Goal: Task Accomplishment & Management: Manage account settings

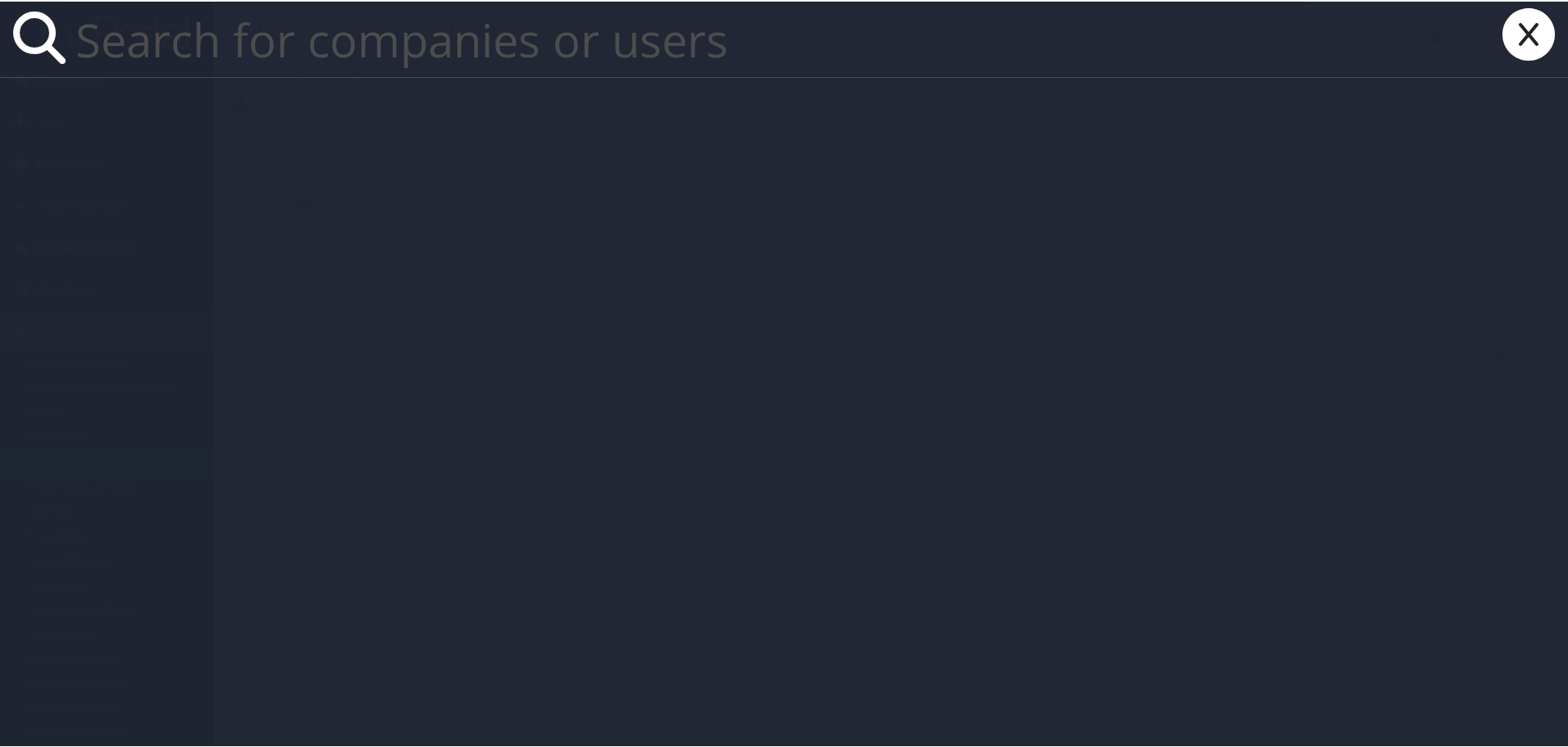
paste input "Mynedi.Swetha@howard.edu"
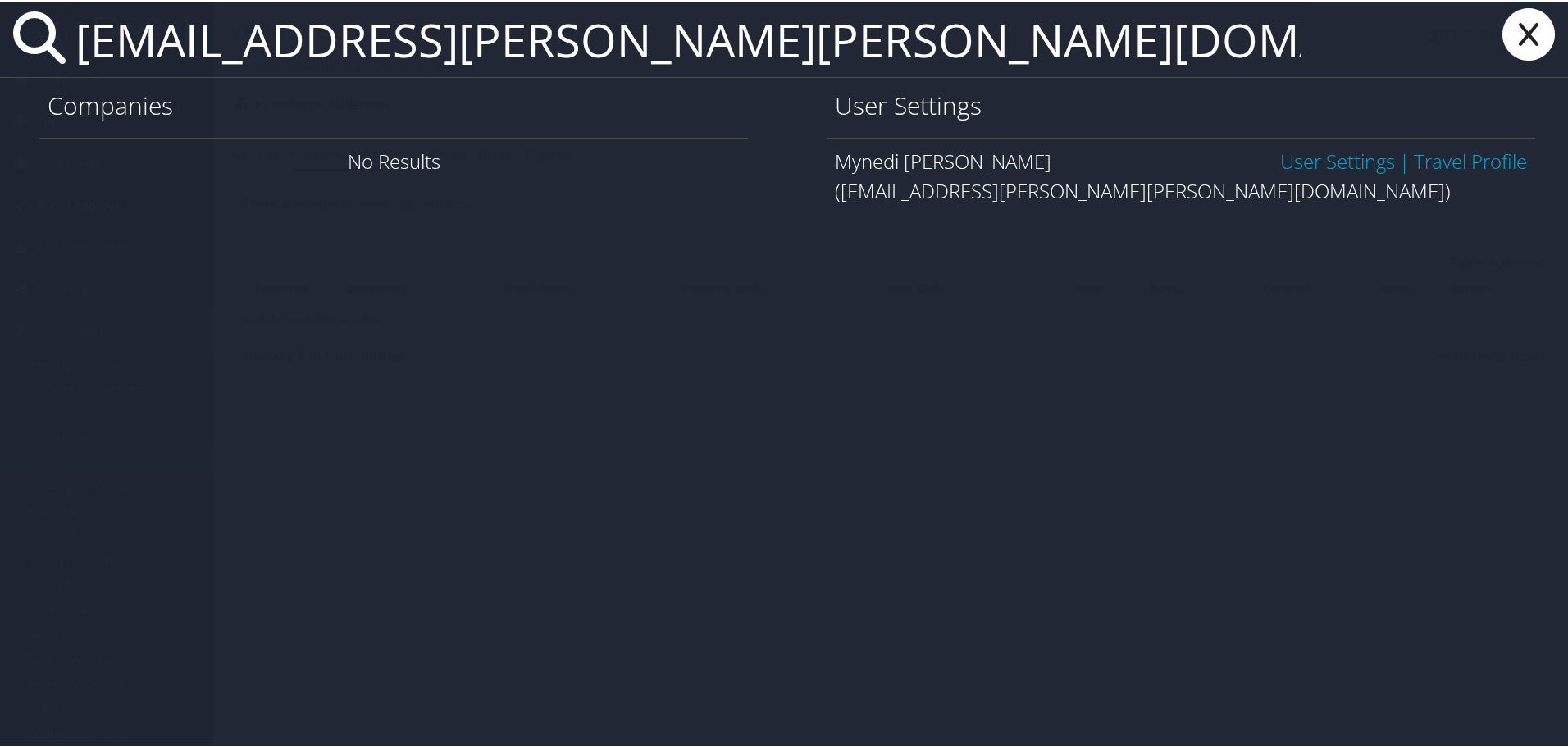
type input "[EMAIL_ADDRESS][PERSON_NAME][PERSON_NAME][DOMAIN_NAME]"
click at [1314, 154] on link "User Settings" at bounding box center [1337, 159] width 115 height 27
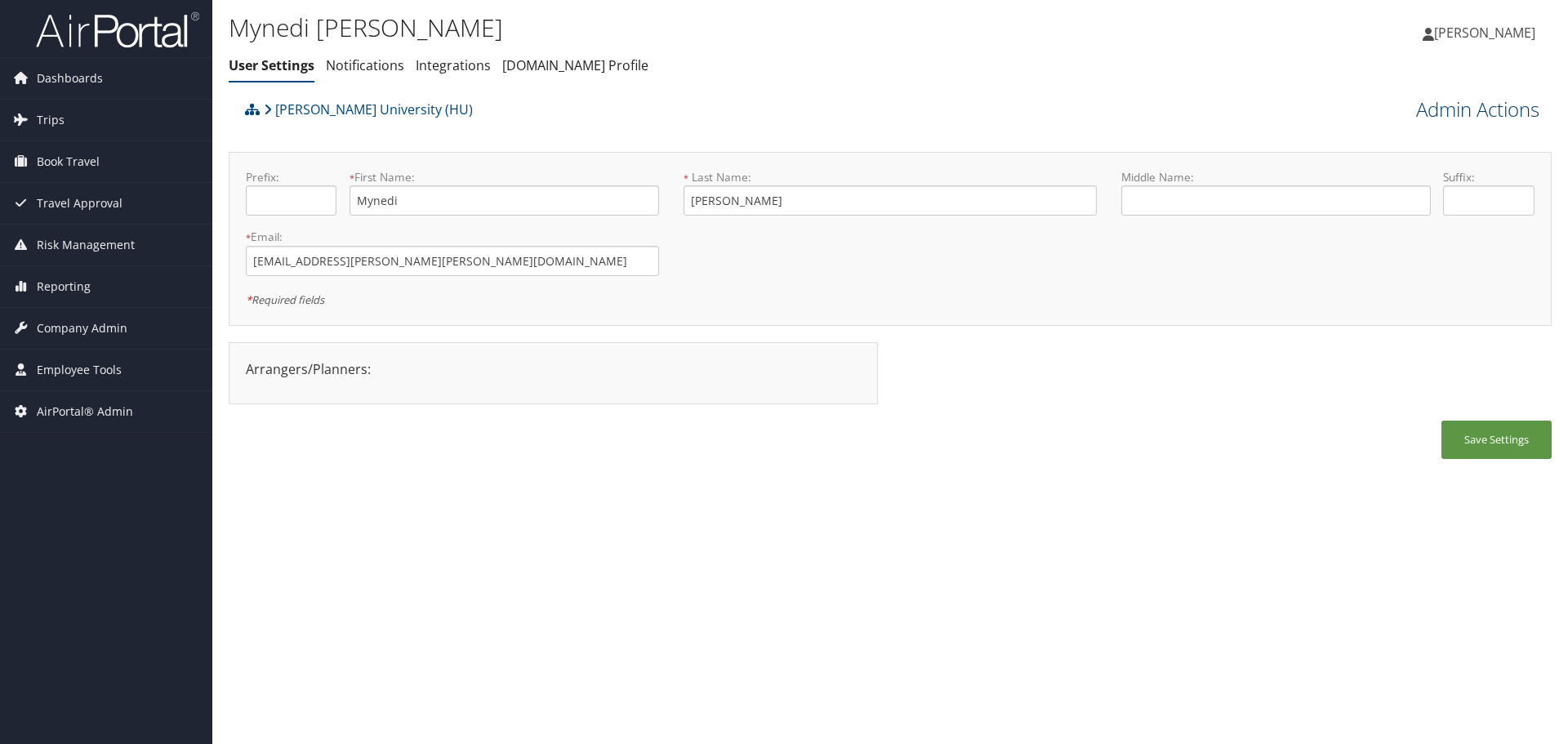
click at [1462, 106] on link "Admin Actions" at bounding box center [1478, 109] width 123 height 27
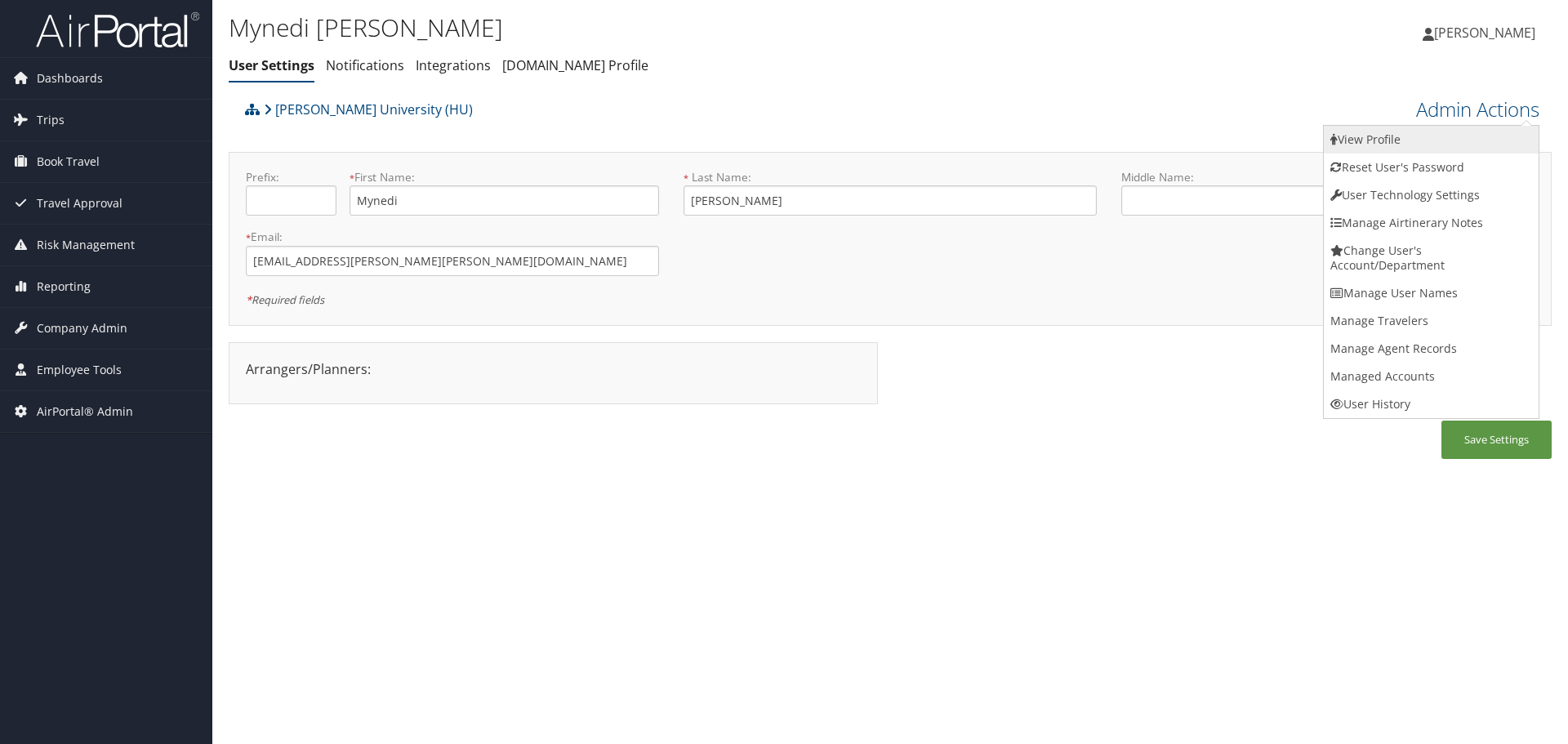
click at [1451, 135] on link "View Profile" at bounding box center [1431, 139] width 215 height 27
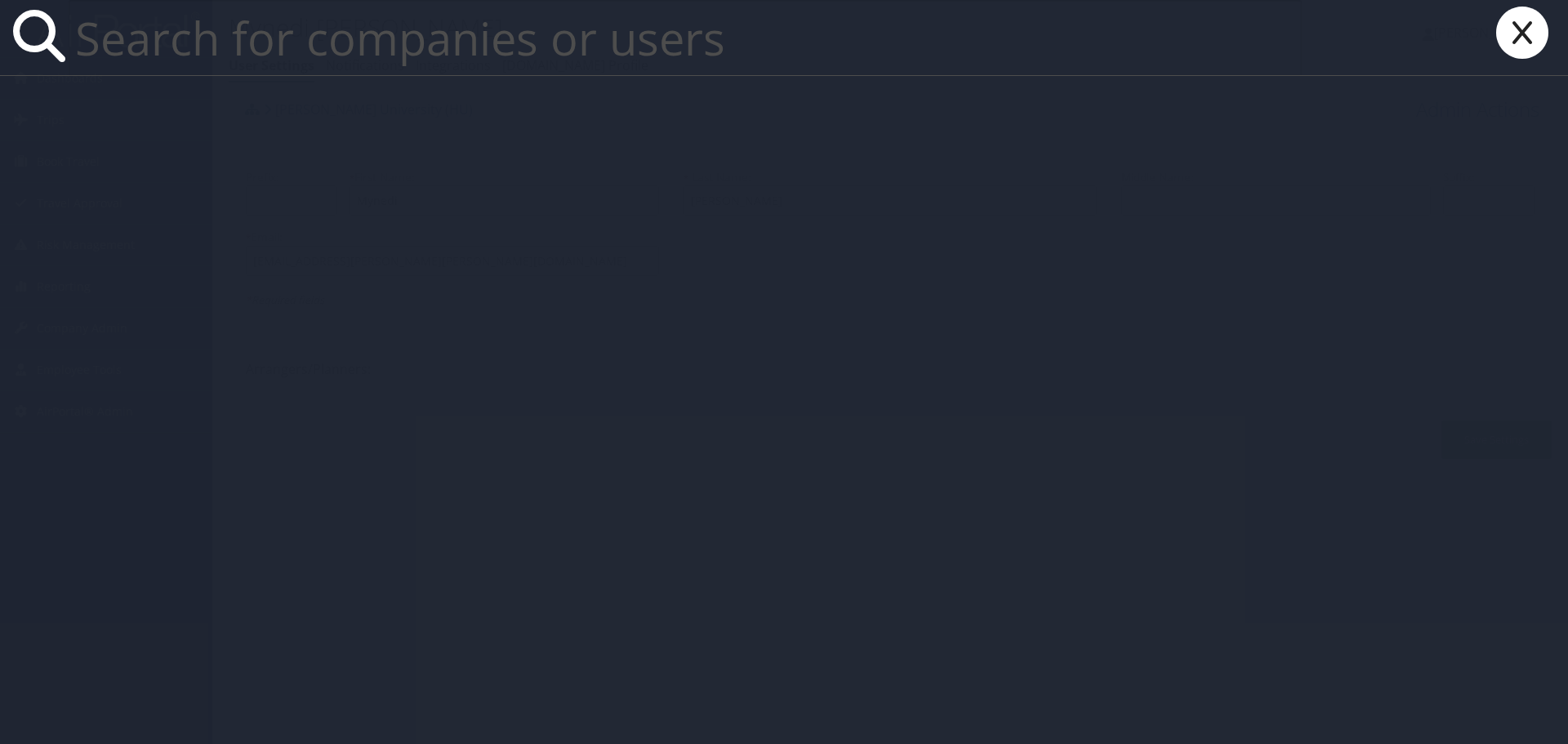
paste input "[PERSON_NAME][EMAIL_ADDRESS][DOMAIN_NAME]"
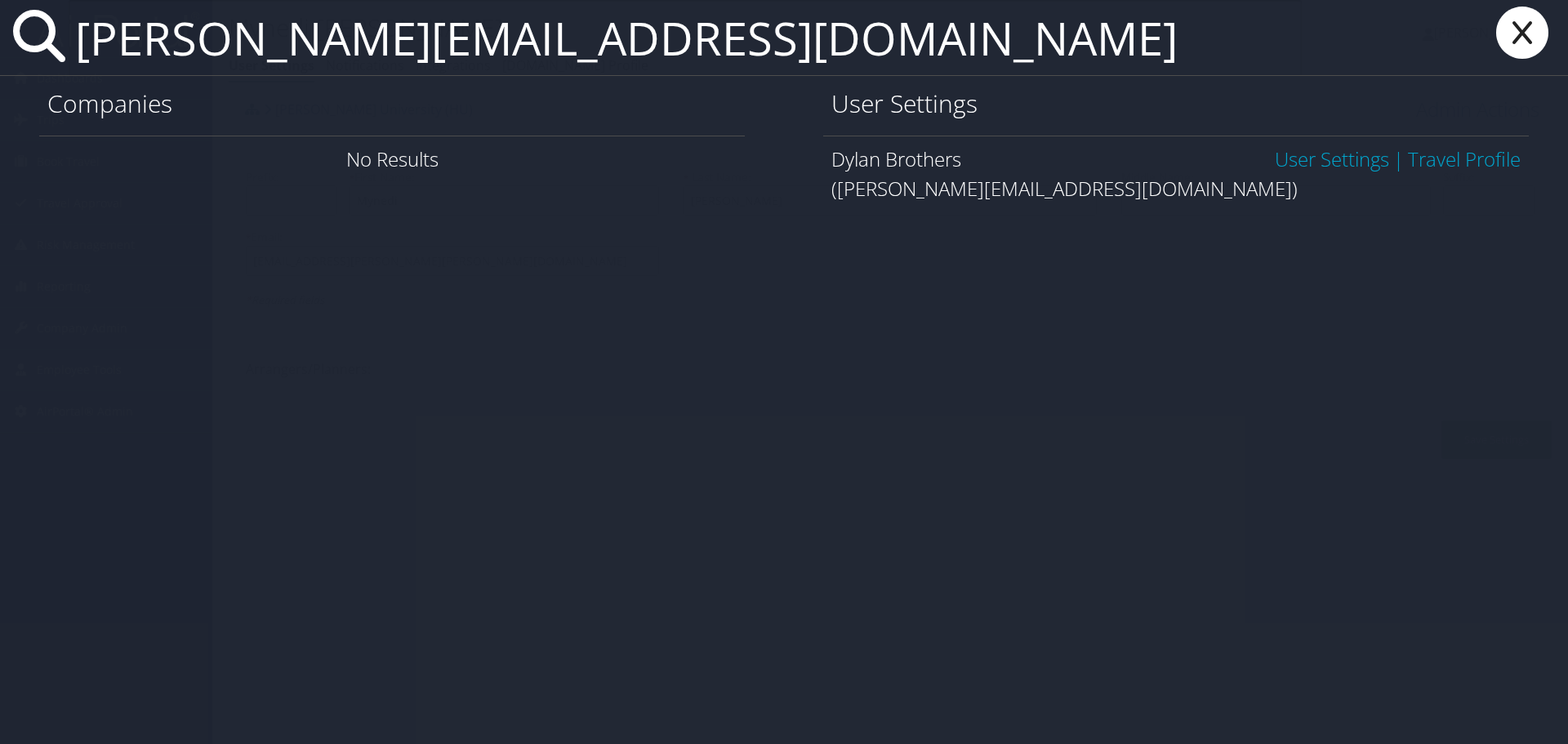
type input "dylan.brothers@comphealth.com"
click at [1343, 161] on link "User Settings" at bounding box center [1332, 159] width 114 height 27
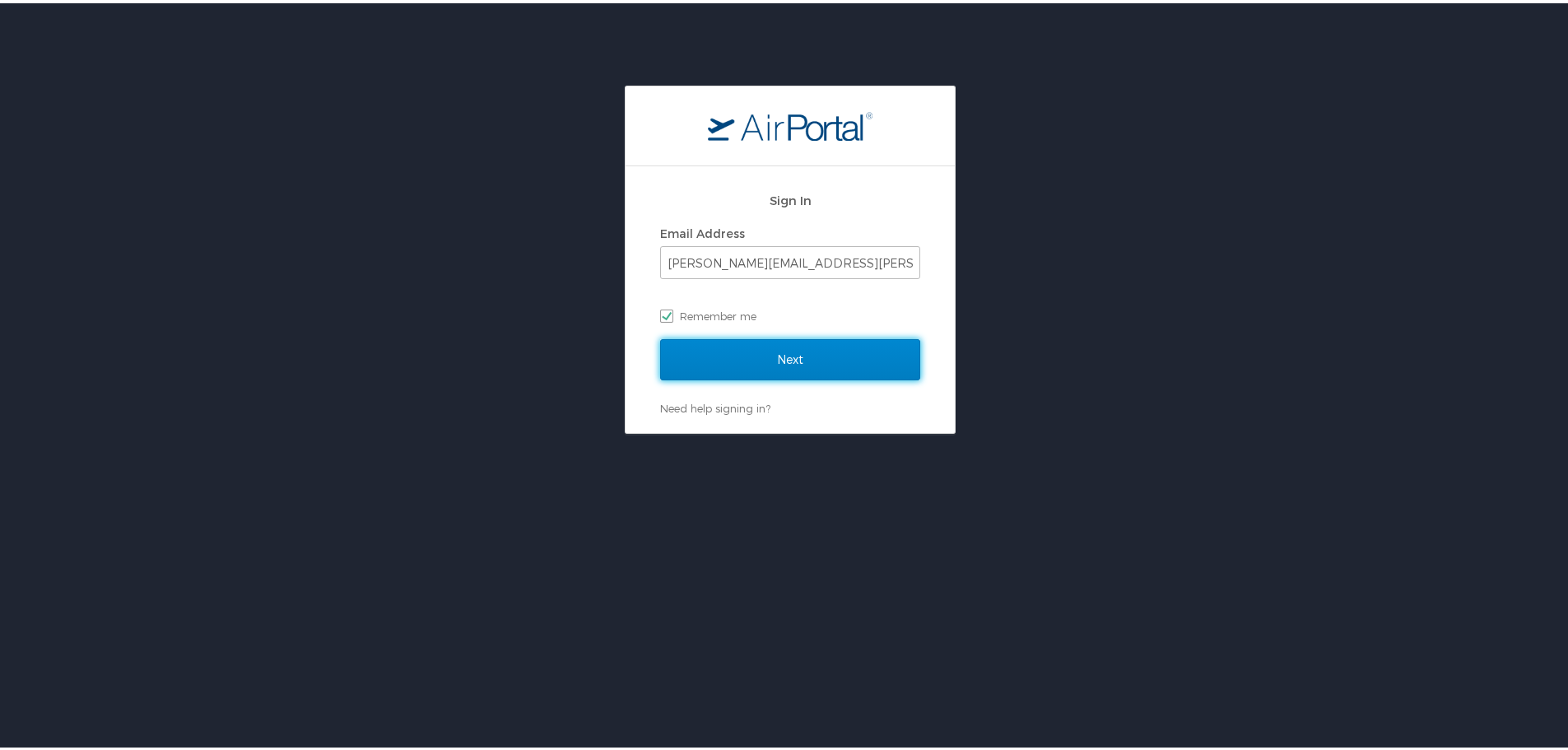
click at [826, 365] on input "Next" at bounding box center [790, 357] width 260 height 41
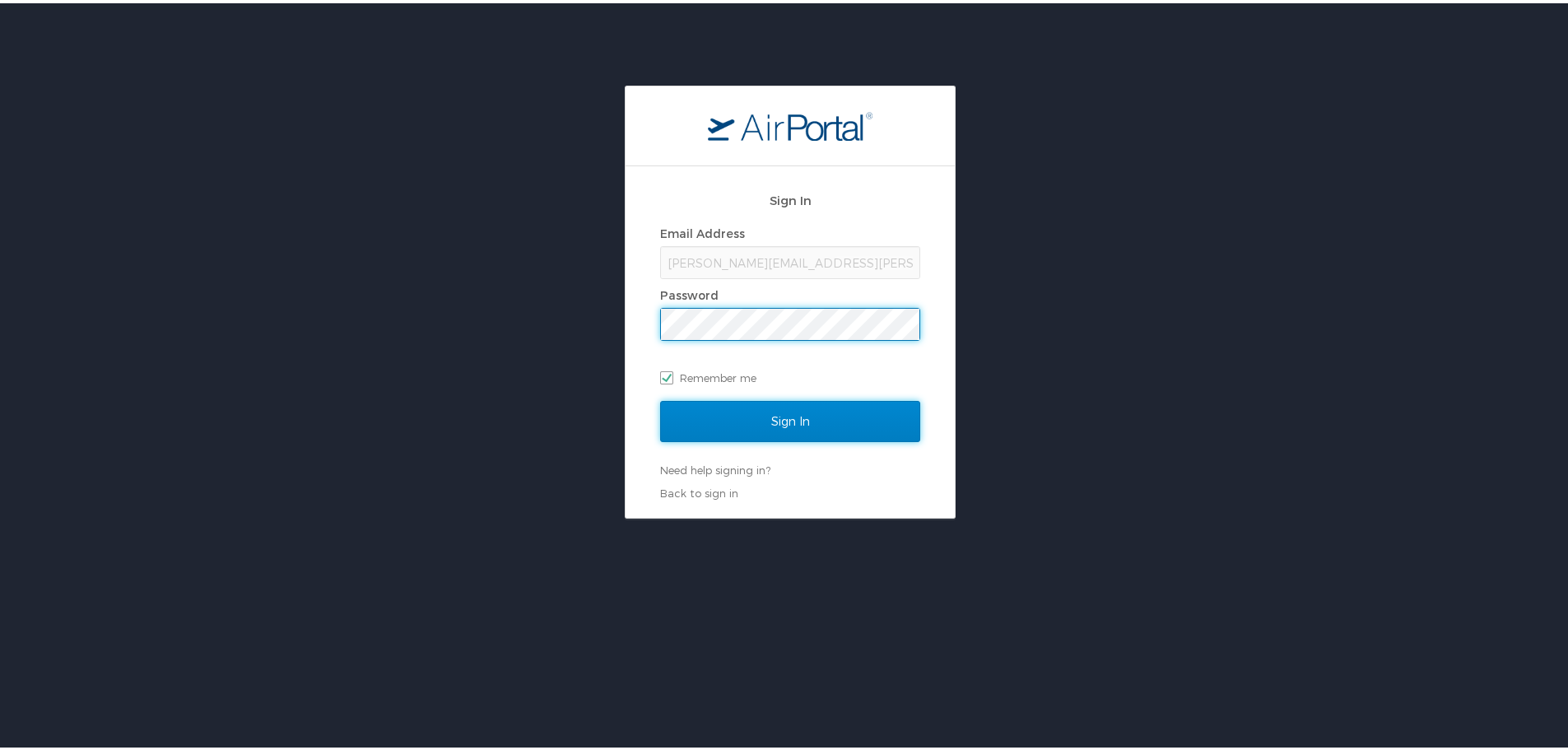
click at [822, 424] on input "Sign In" at bounding box center [790, 418] width 260 height 41
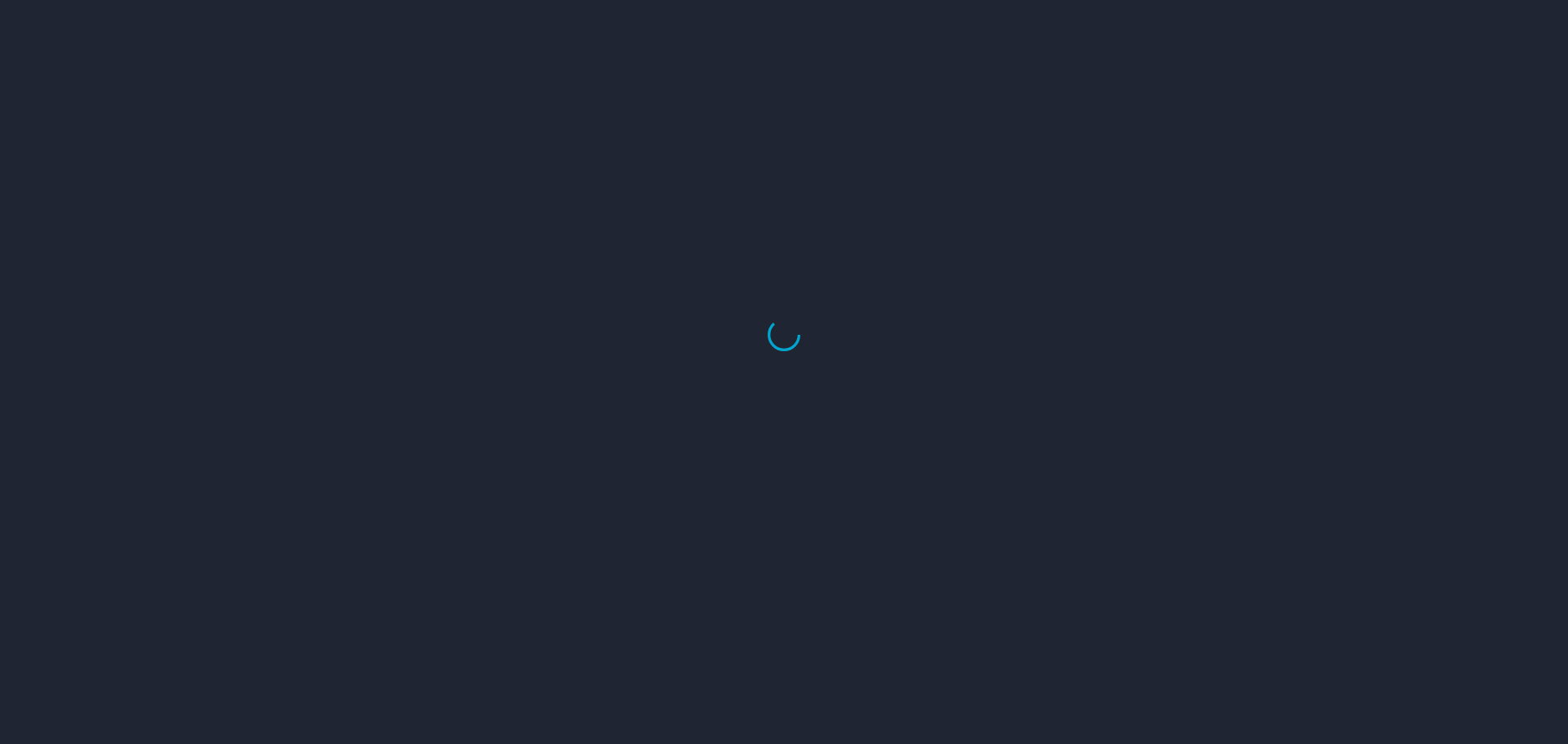
select select "US"
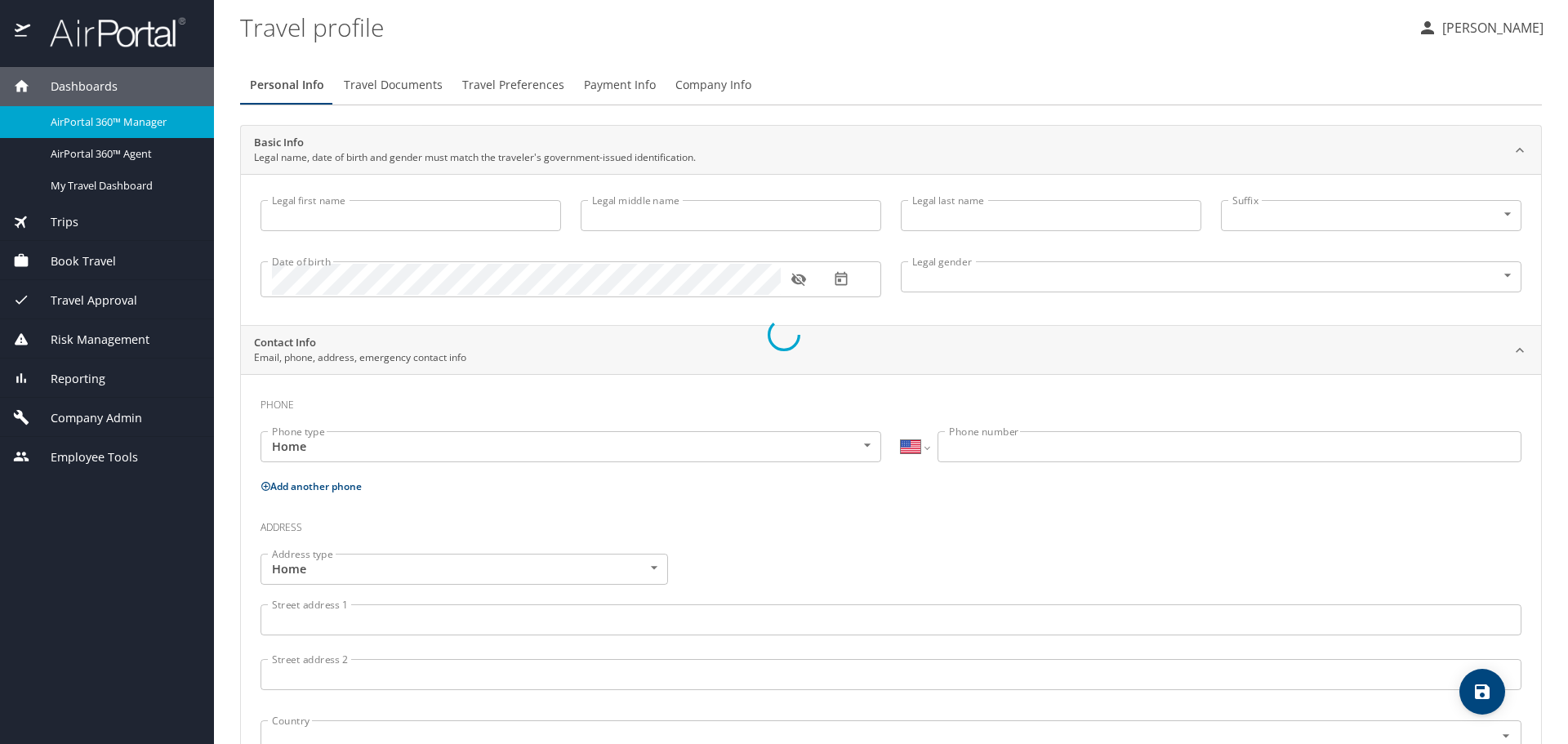
type input "Mynedi"
type input "Swetha"
type input "Female"
type input "Kalyan"
type input "Mynedi"
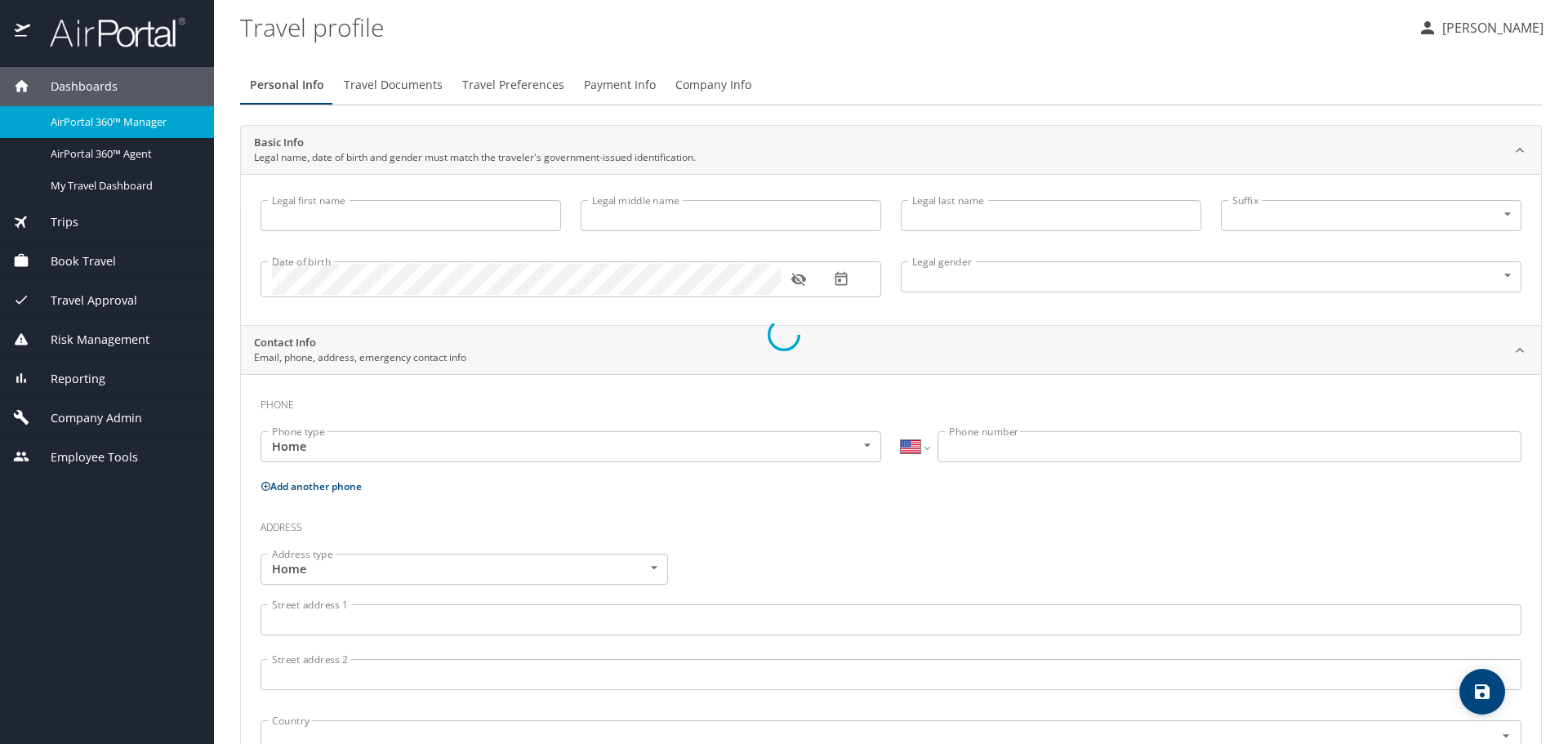
type input "(240) 753-2560"
select select "US"
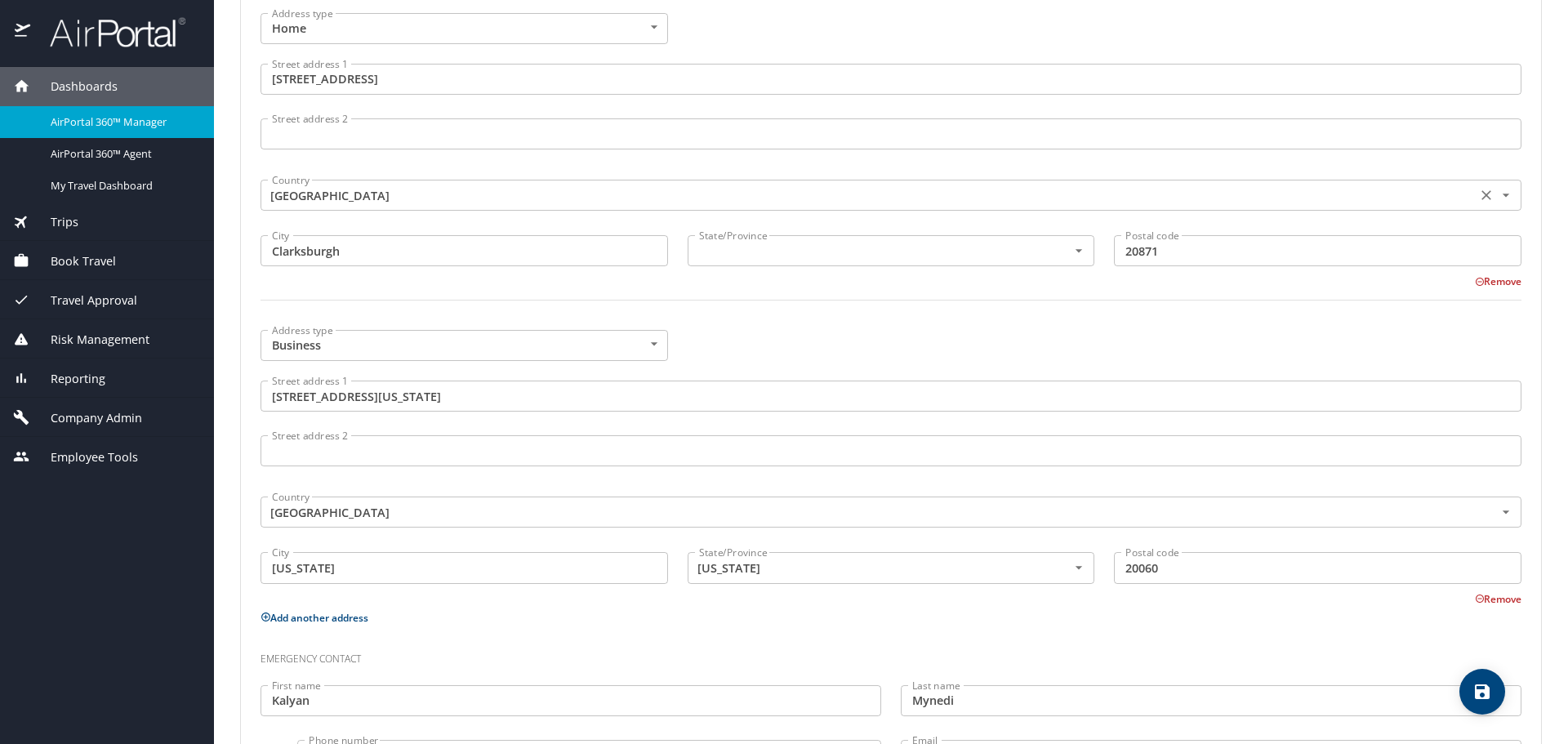
scroll to position [738, 0]
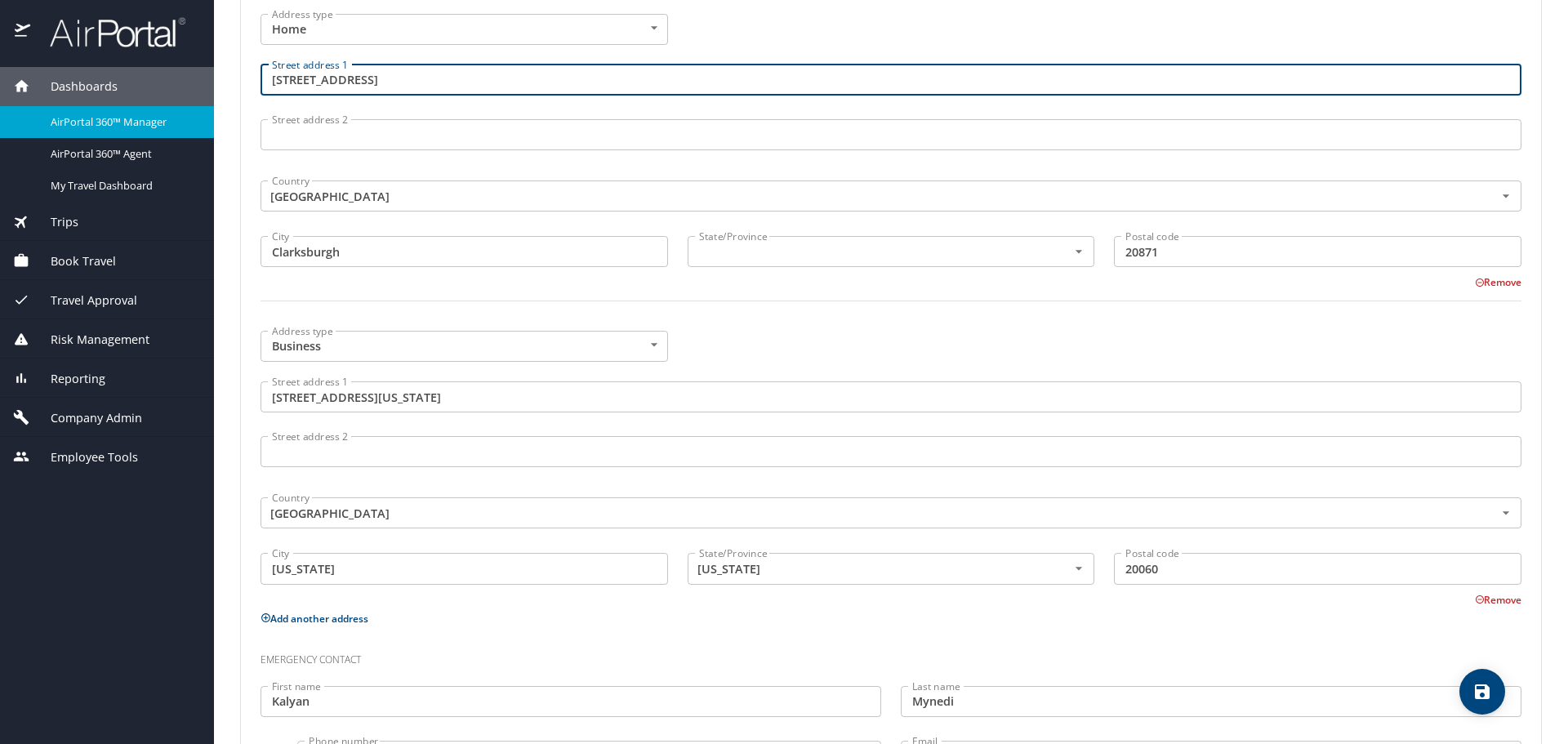
drag, startPoint x: 419, startPoint y: 78, endPoint x: 266, endPoint y: 95, distance: 153.9
click at [266, 95] on input "13809 Bufflehead St" at bounding box center [891, 80] width 1261 height 31
click at [378, 251] on input "Clarksburgh" at bounding box center [465, 251] width 408 height 31
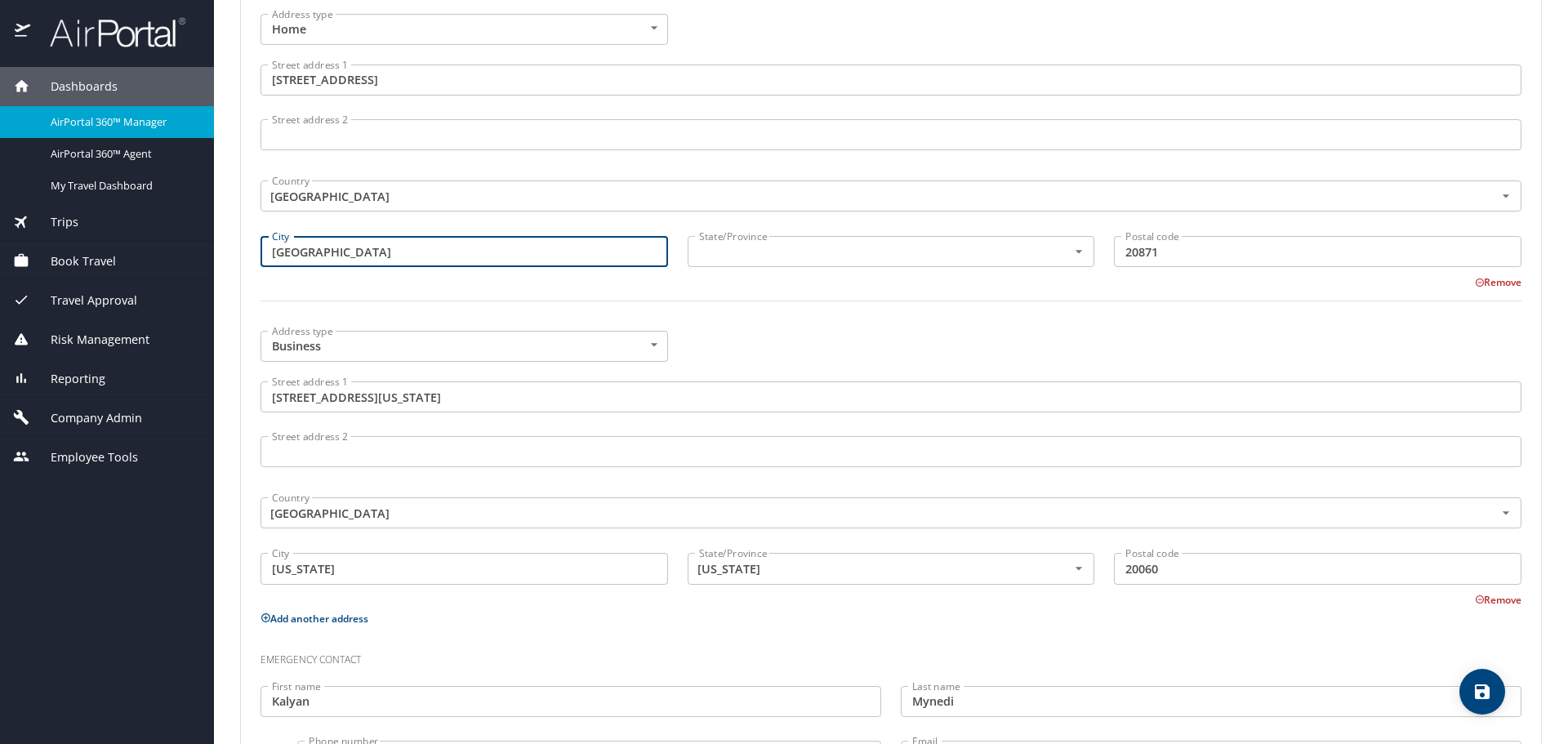
type input "Clarksburg"
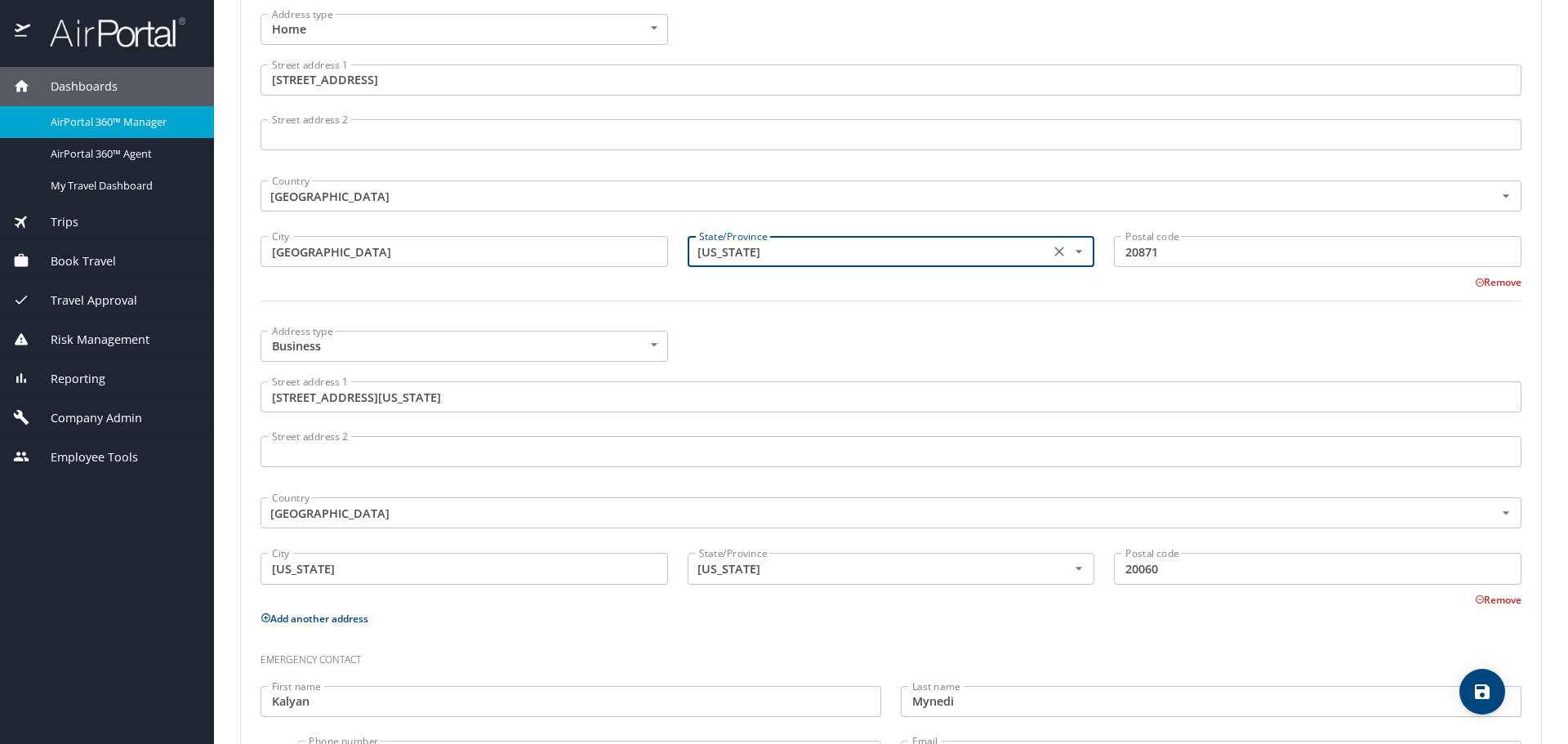
type input "Maryland"
click at [885, 323] on div at bounding box center [891, 310] width 1281 height 40
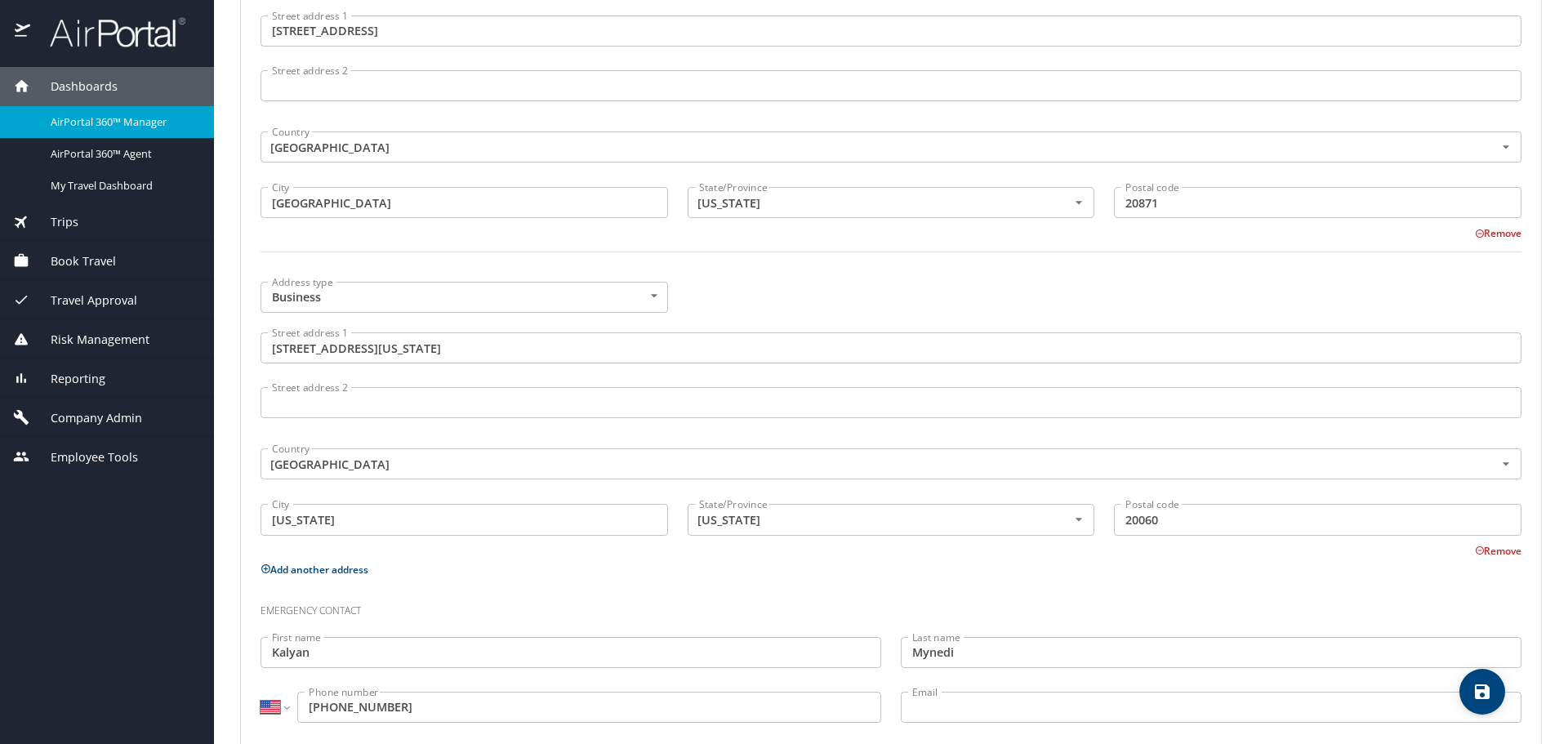
scroll to position [819, 0]
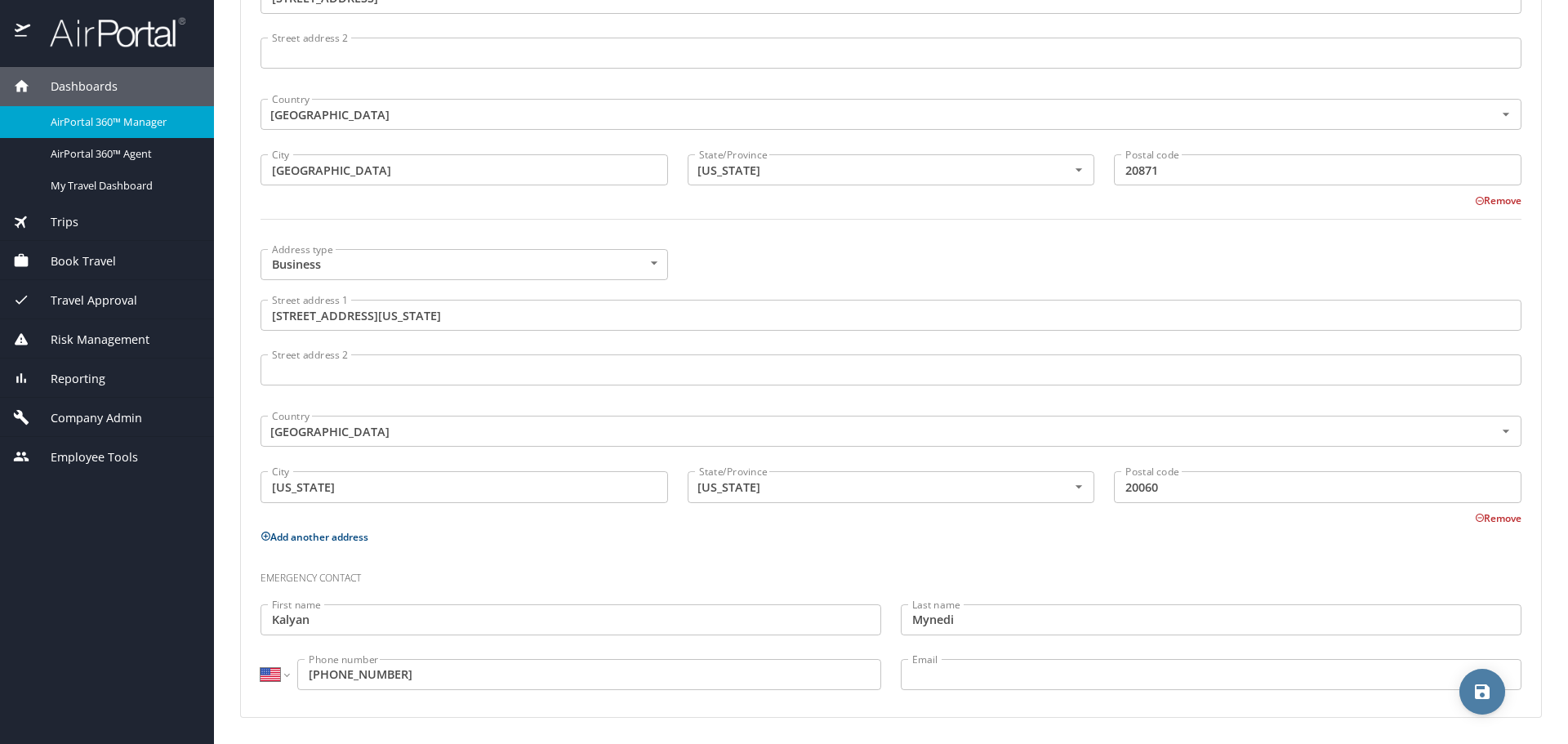
click at [1470, 693] on span "save" at bounding box center [1483, 692] width 46 height 20
select select "US"
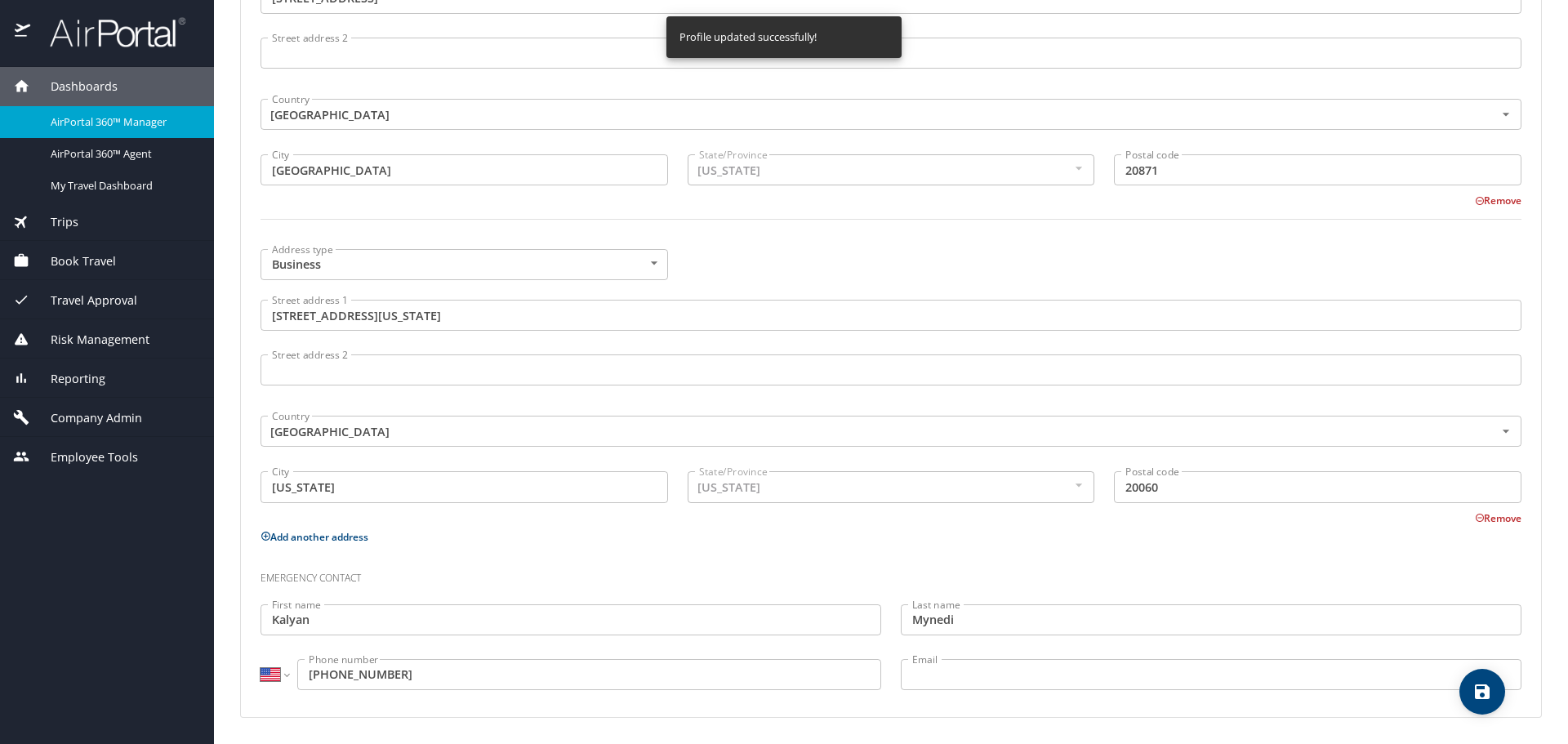
select select "US"
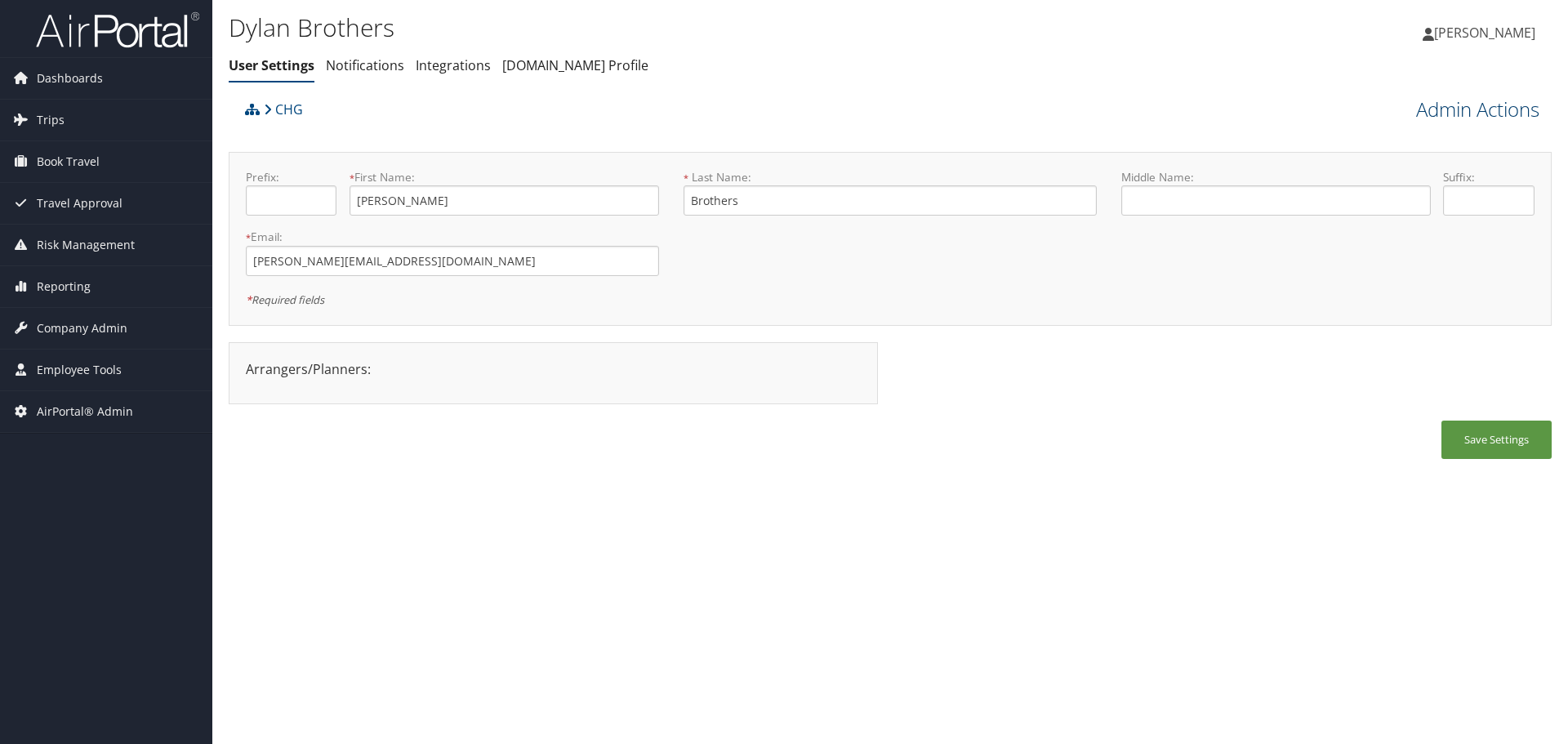
click at [1490, 106] on link "Admin Actions" at bounding box center [1478, 109] width 123 height 27
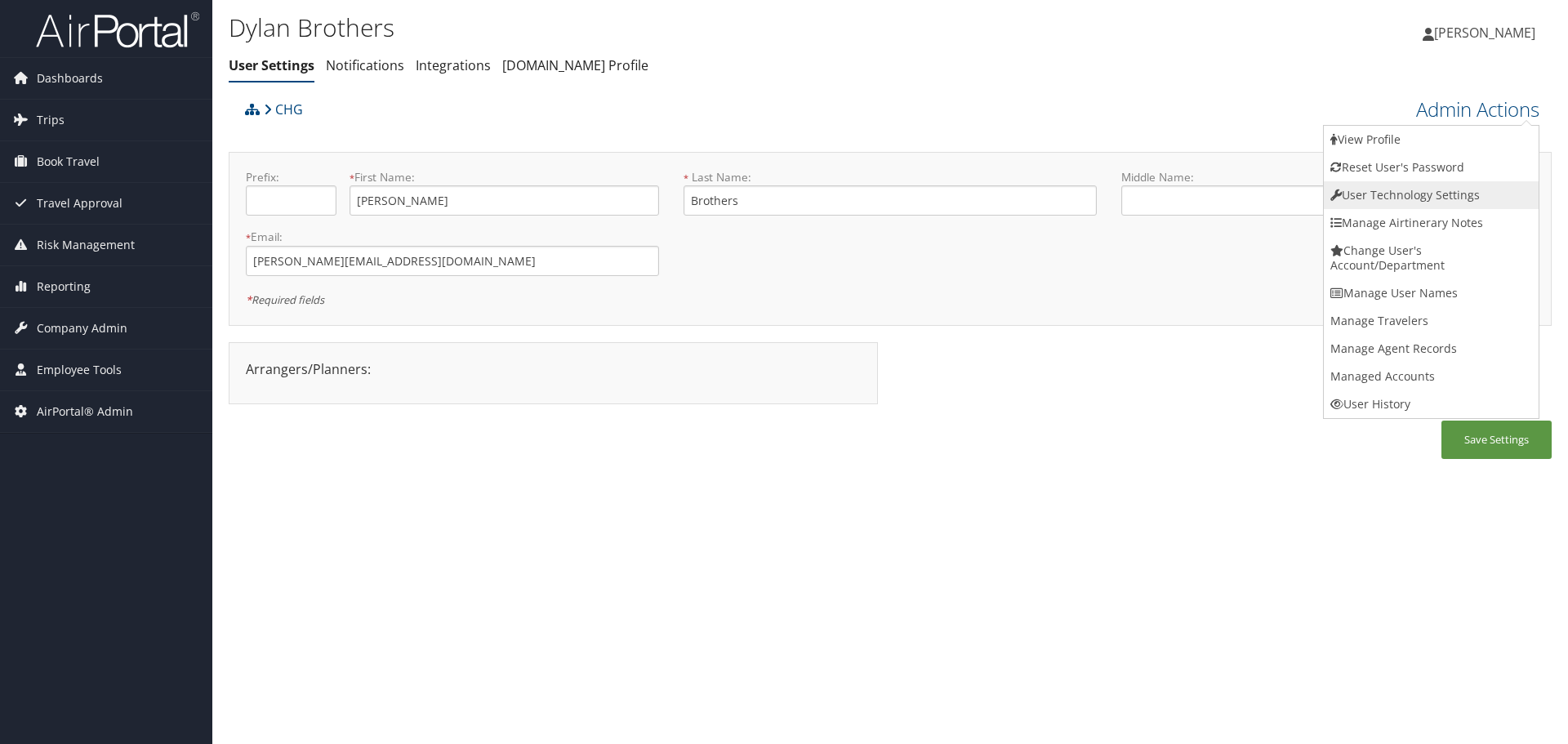
click at [1446, 200] on link "User Technology Settings" at bounding box center [1431, 194] width 215 height 27
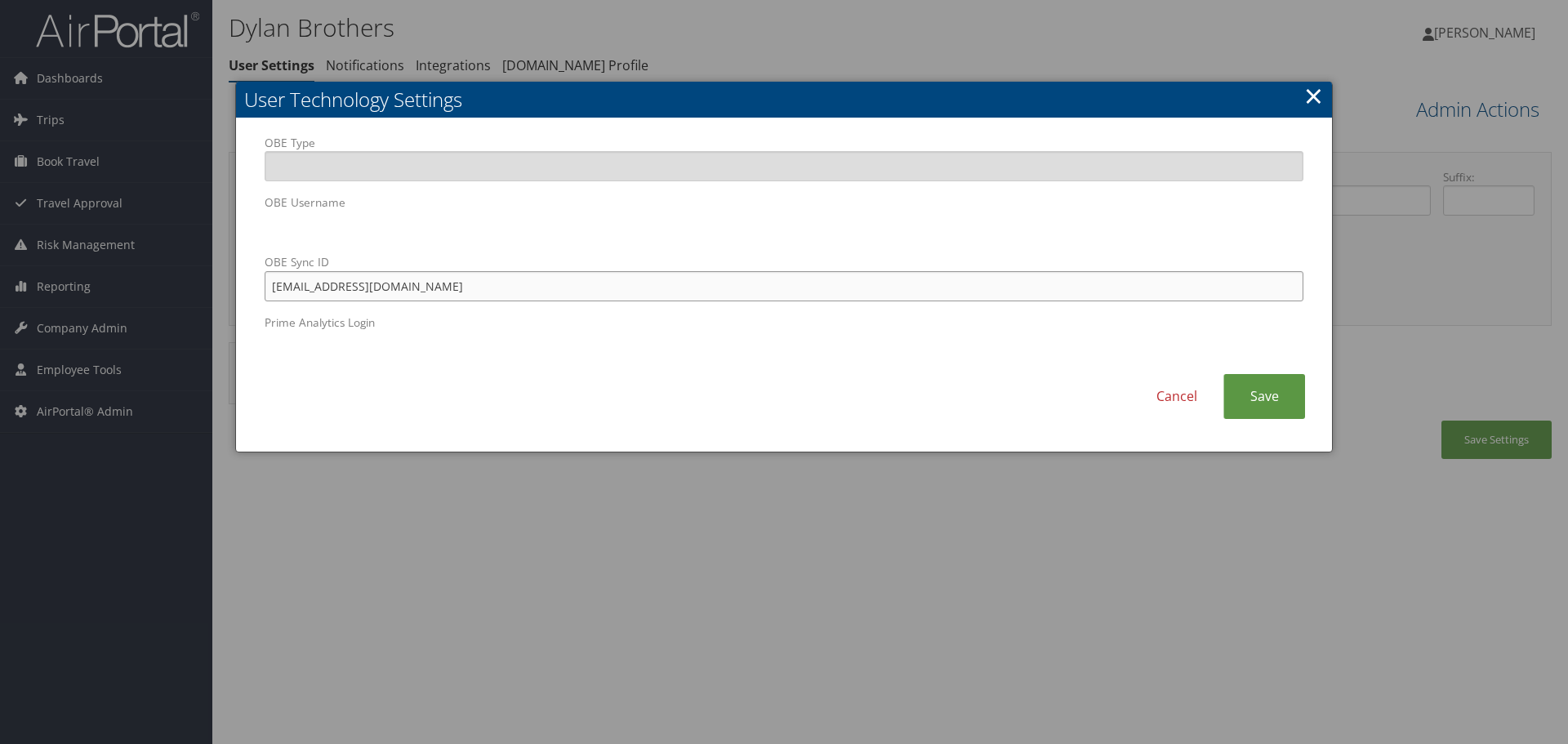
drag, startPoint x: 439, startPoint y: 284, endPoint x: 280, endPoint y: 294, distance: 159.3
click at [270, 296] on input "[EMAIL_ADDRESS][DOMAIN_NAME]" at bounding box center [783, 286] width 1039 height 30
click at [1169, 391] on link "Cancel" at bounding box center [1177, 396] width 93 height 45
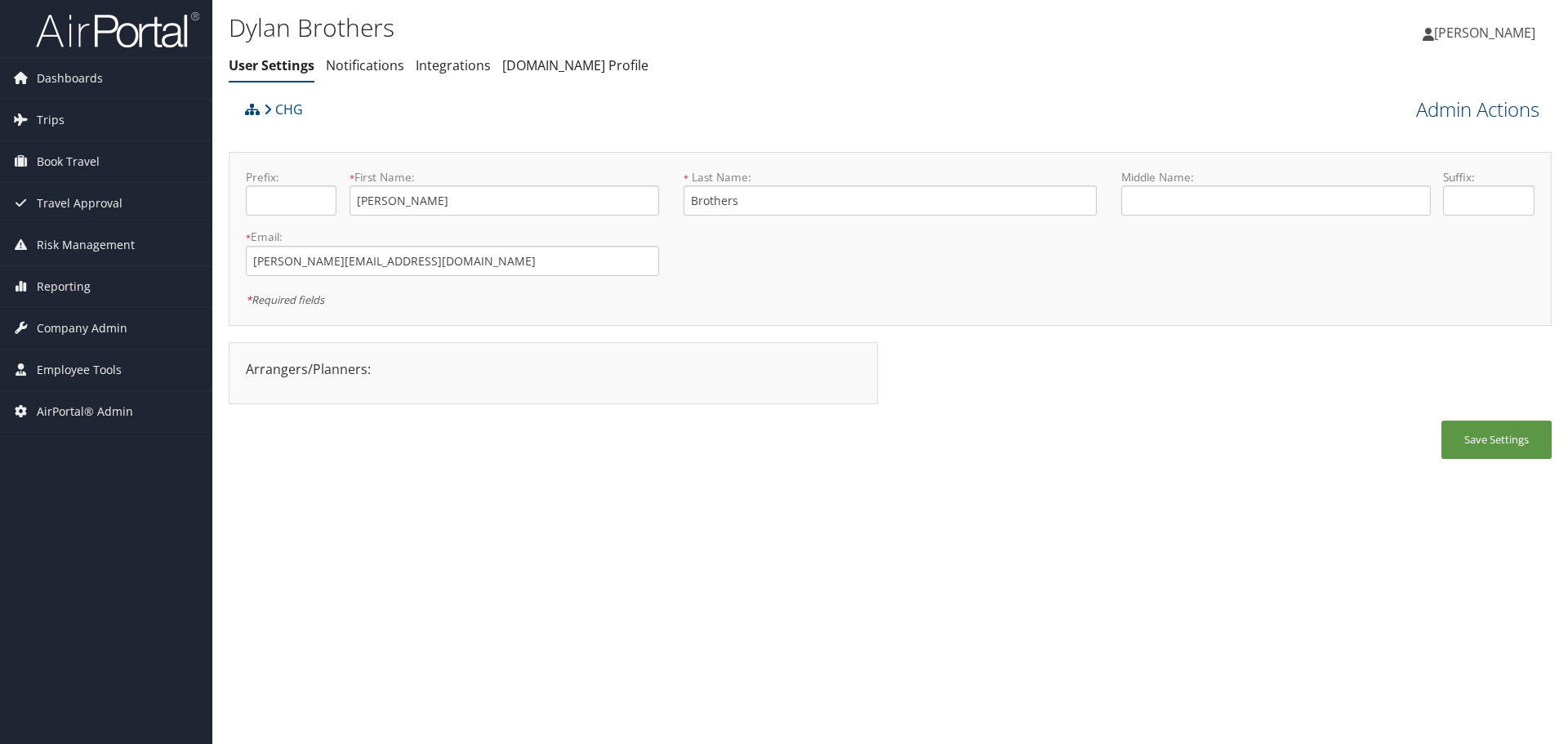
click at [1457, 109] on link "Admin Actions" at bounding box center [1478, 109] width 123 height 27
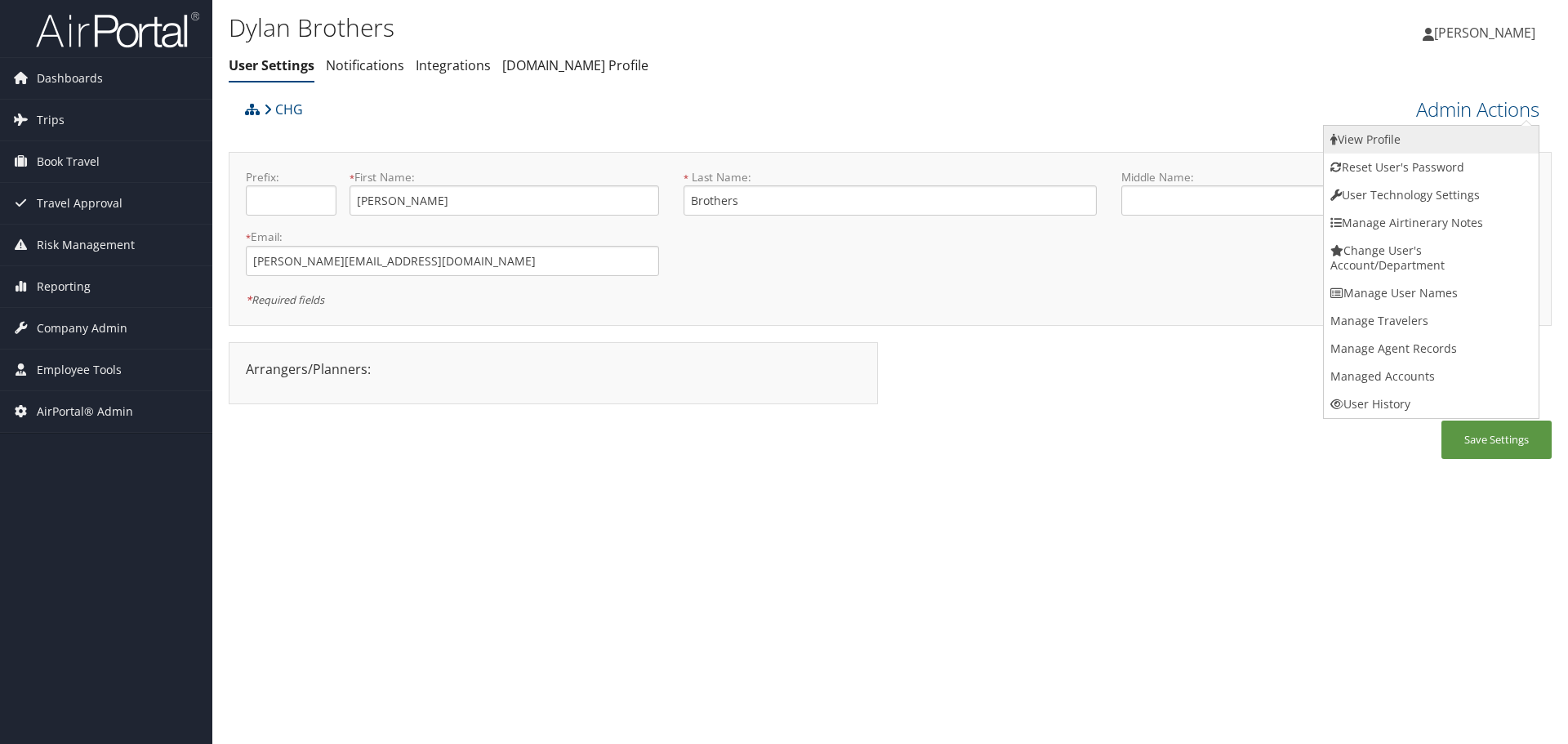
click at [1454, 129] on link "View Profile" at bounding box center [1431, 139] width 215 height 27
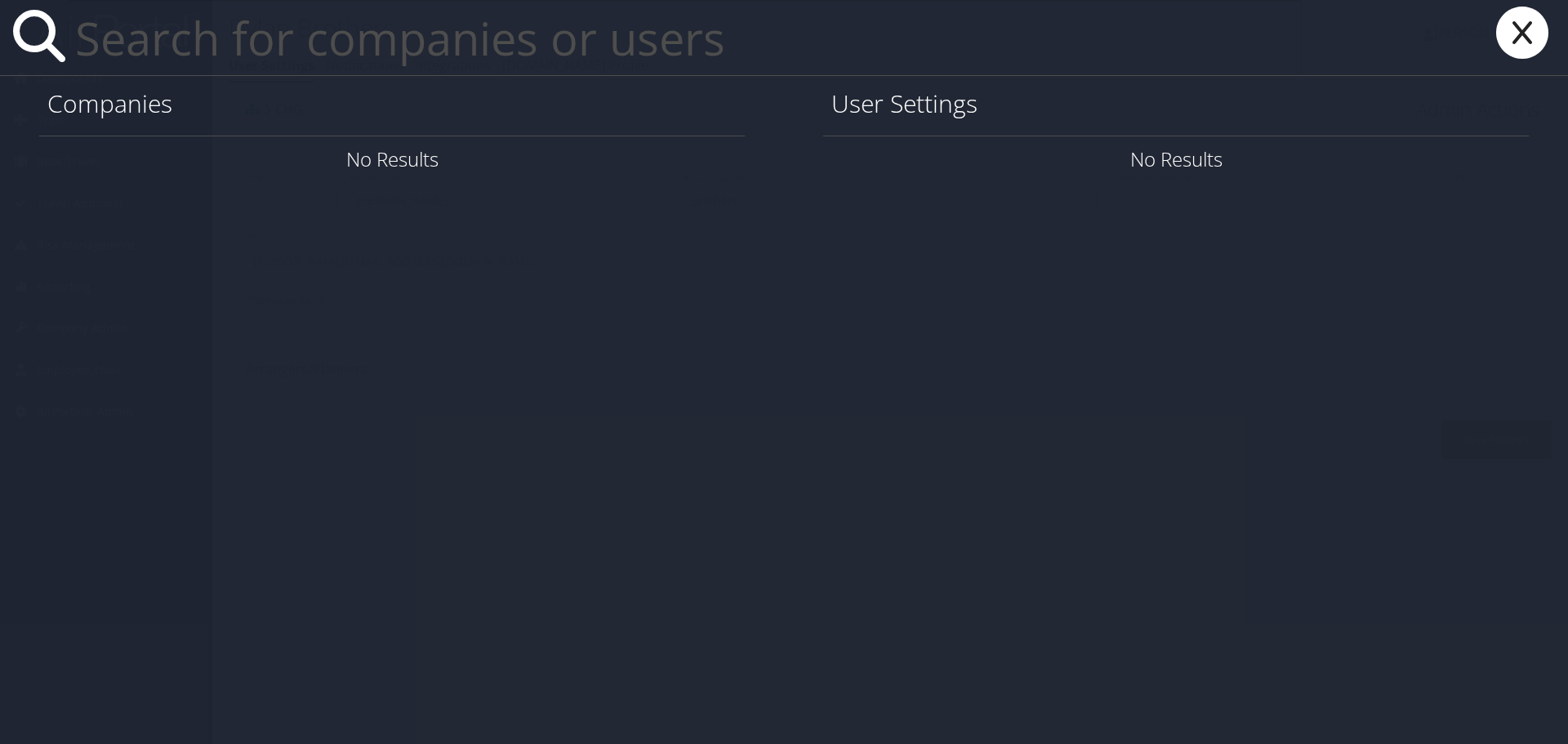
paste input "dylan.brothers@comphealth.com"
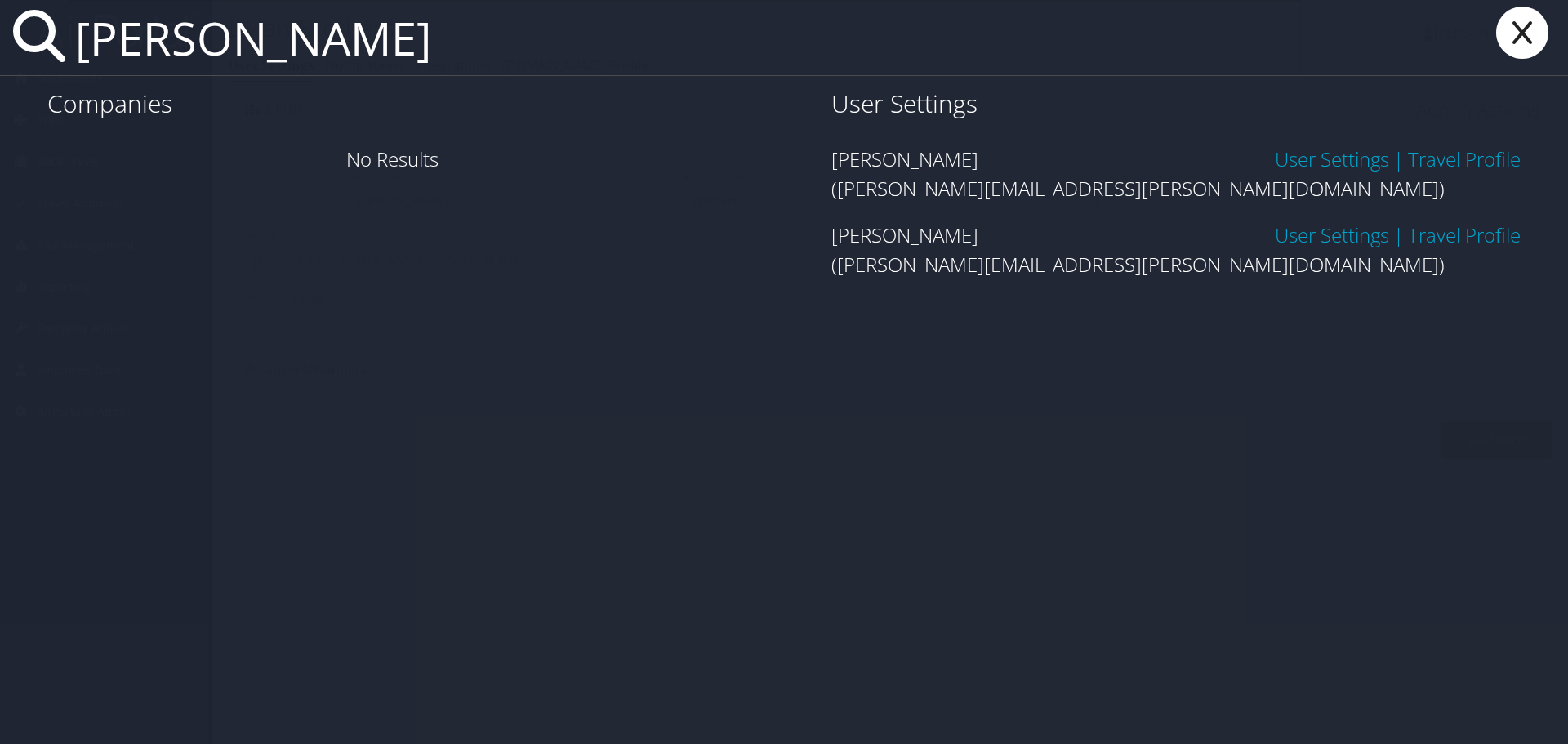
type input "bryan brunatti"
click at [648, 80] on div "Companies" at bounding box center [392, 106] width 706 height 59
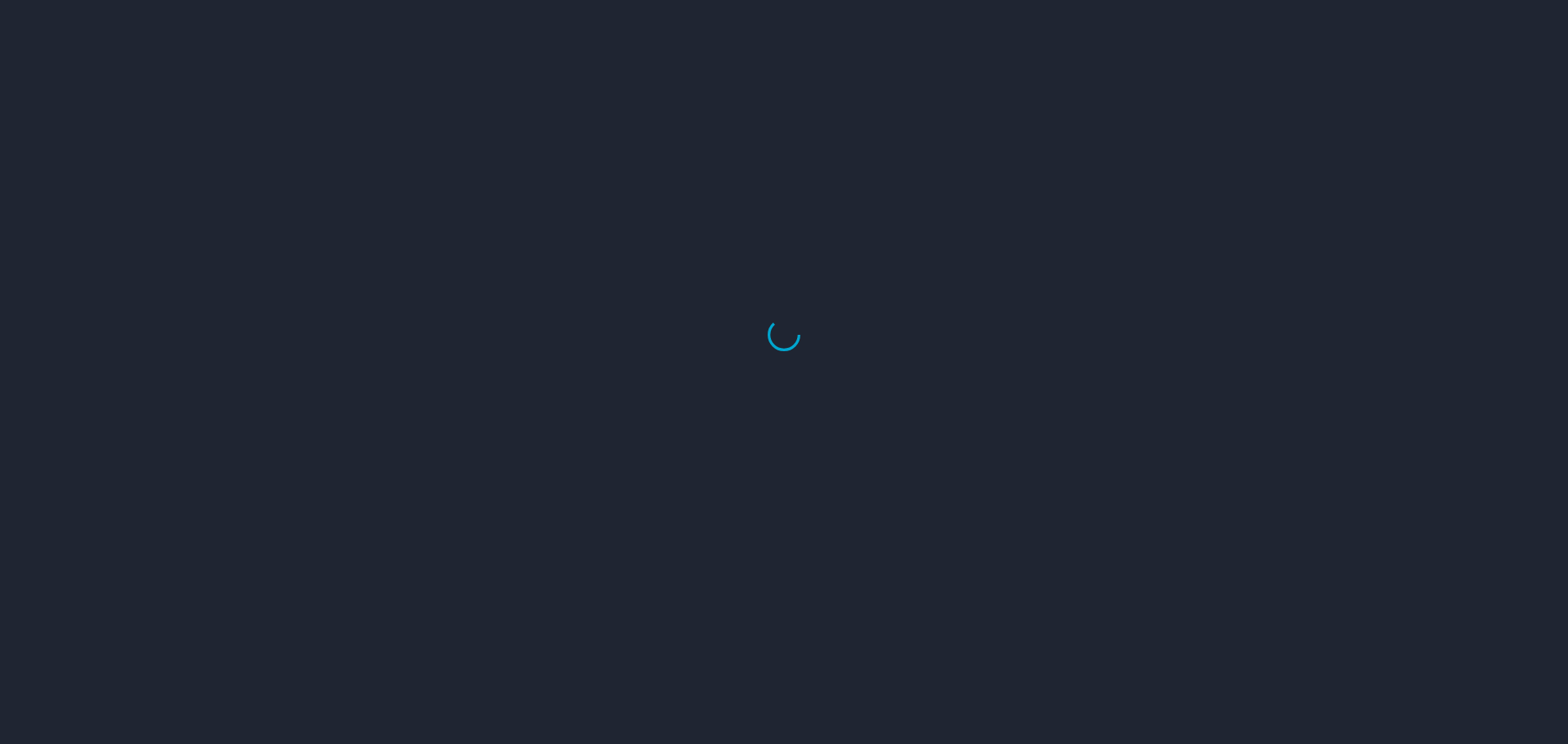
select select "US"
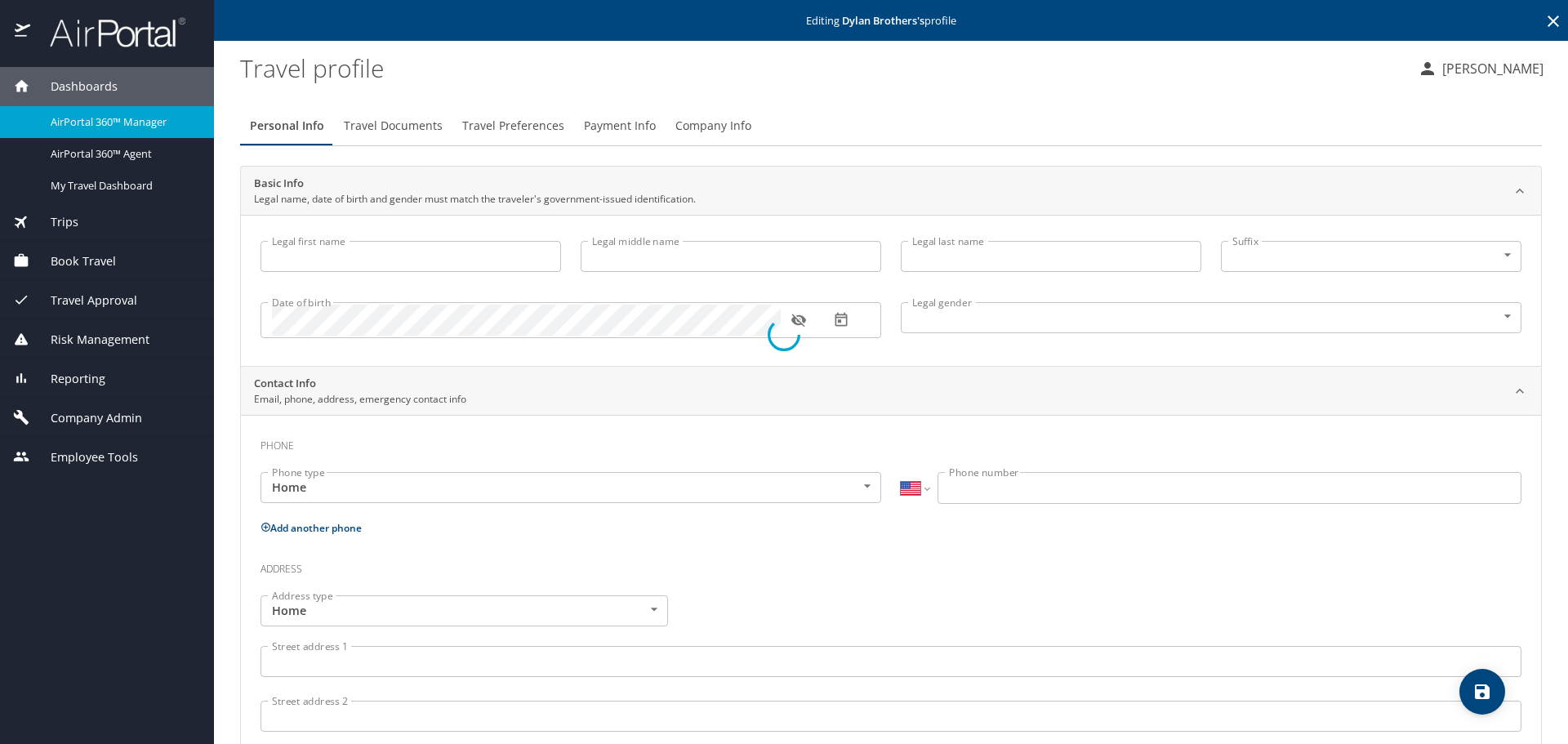
type input "[PERSON_NAME]"
type input "Brothers"
type input "[DEMOGRAPHIC_DATA]"
select select "US"
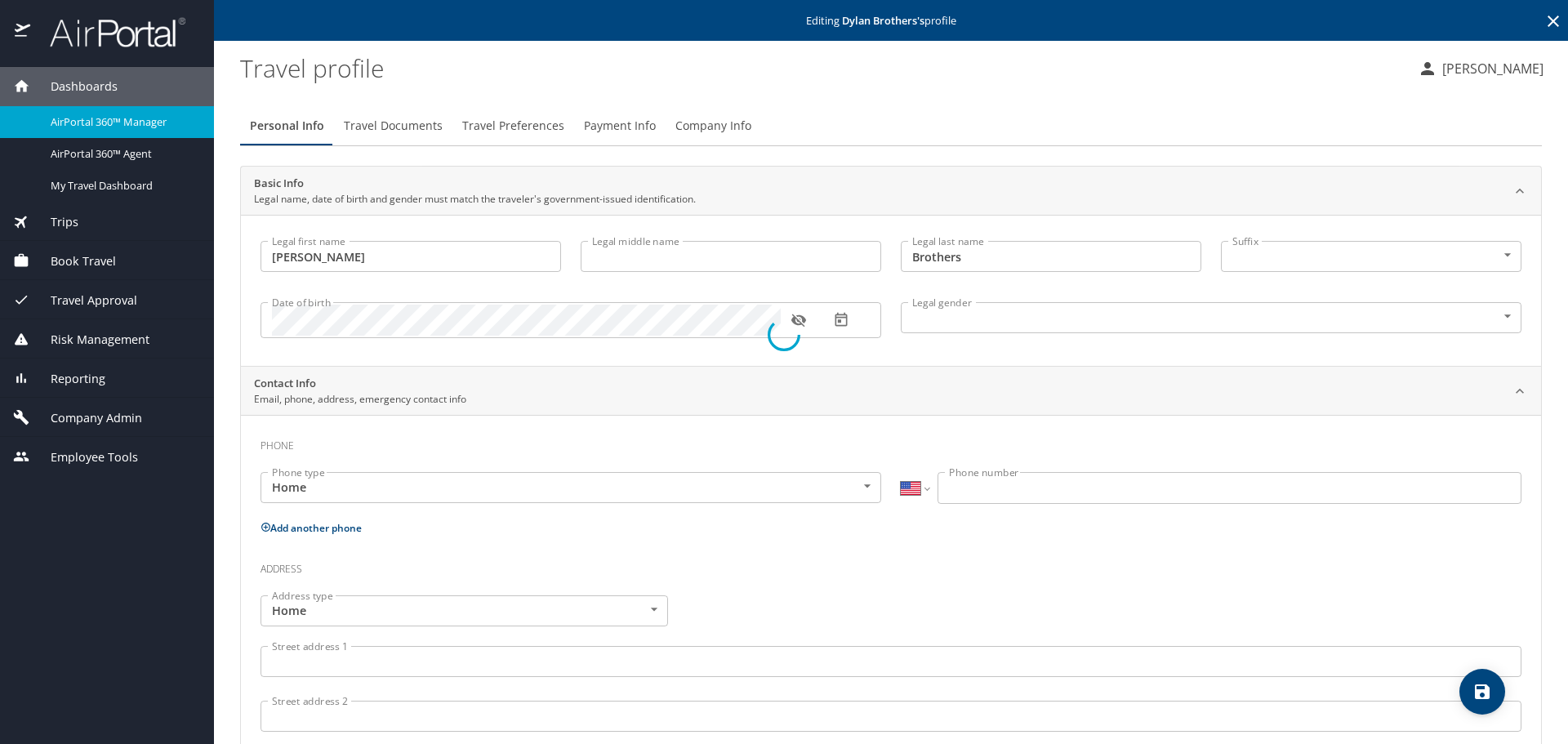
select select "US"
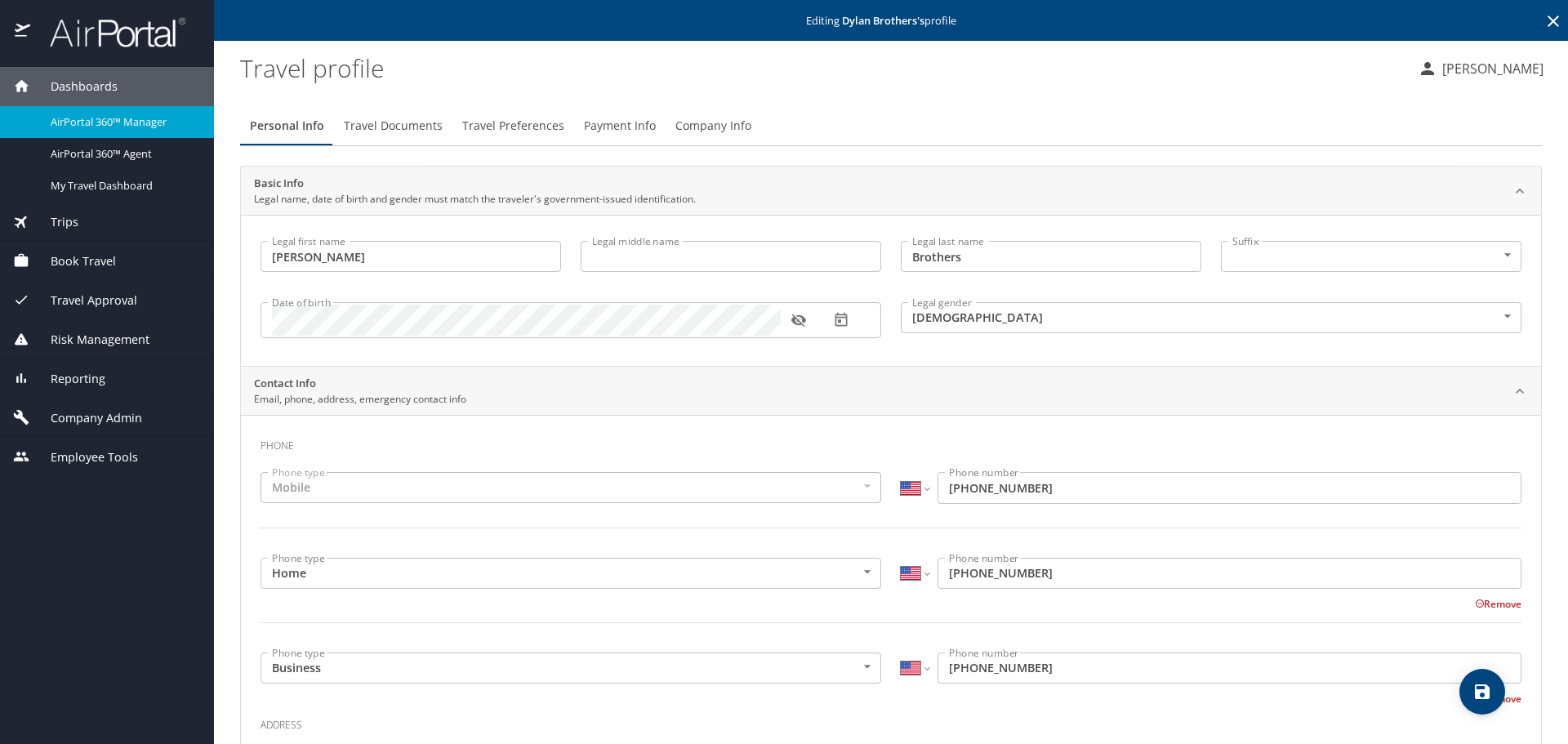
click at [699, 124] on span "Company Info" at bounding box center [714, 126] width 76 height 20
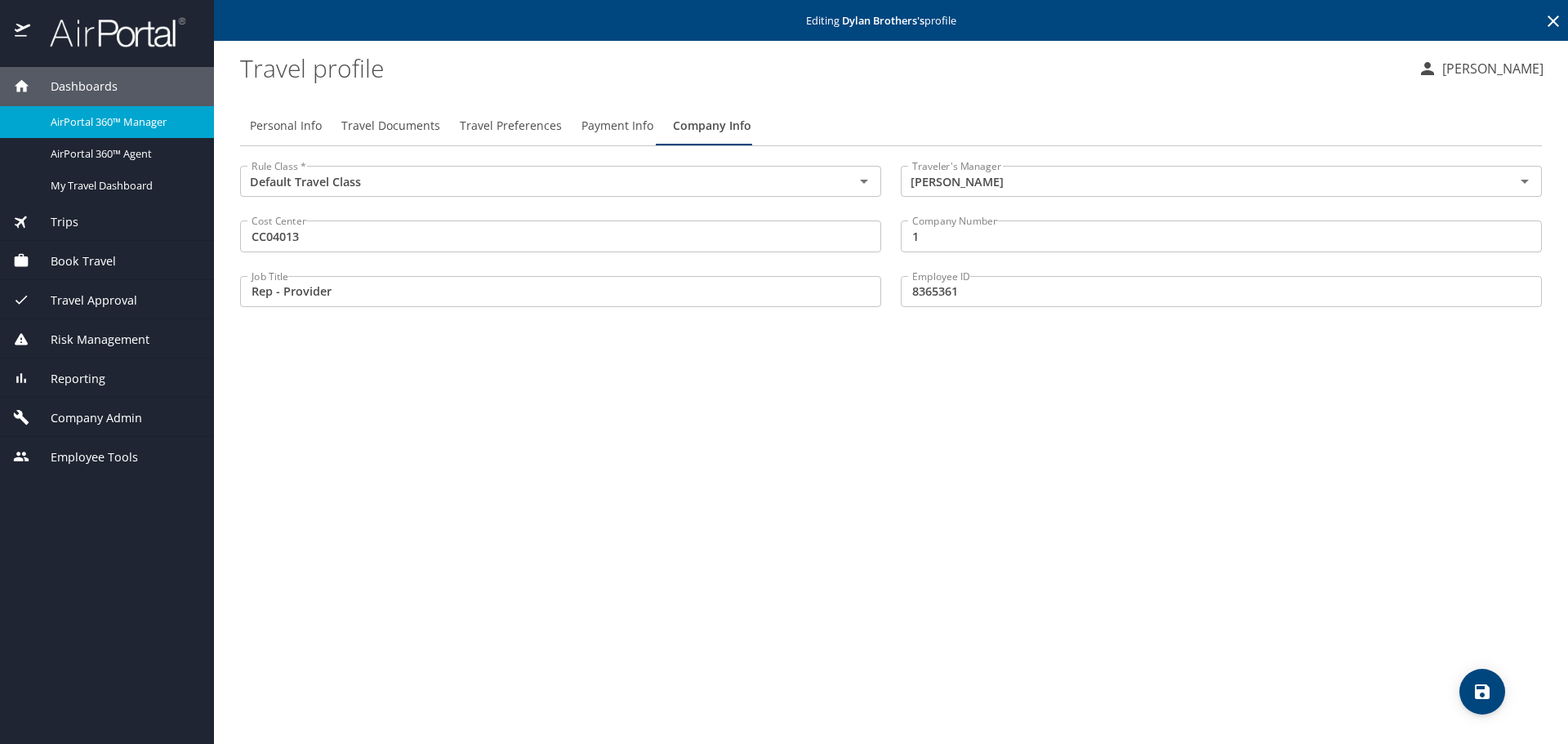
click at [1498, 701] on button "save" at bounding box center [1483, 692] width 46 height 46
click at [79, 421] on span "Company Admin" at bounding box center [86, 418] width 112 height 18
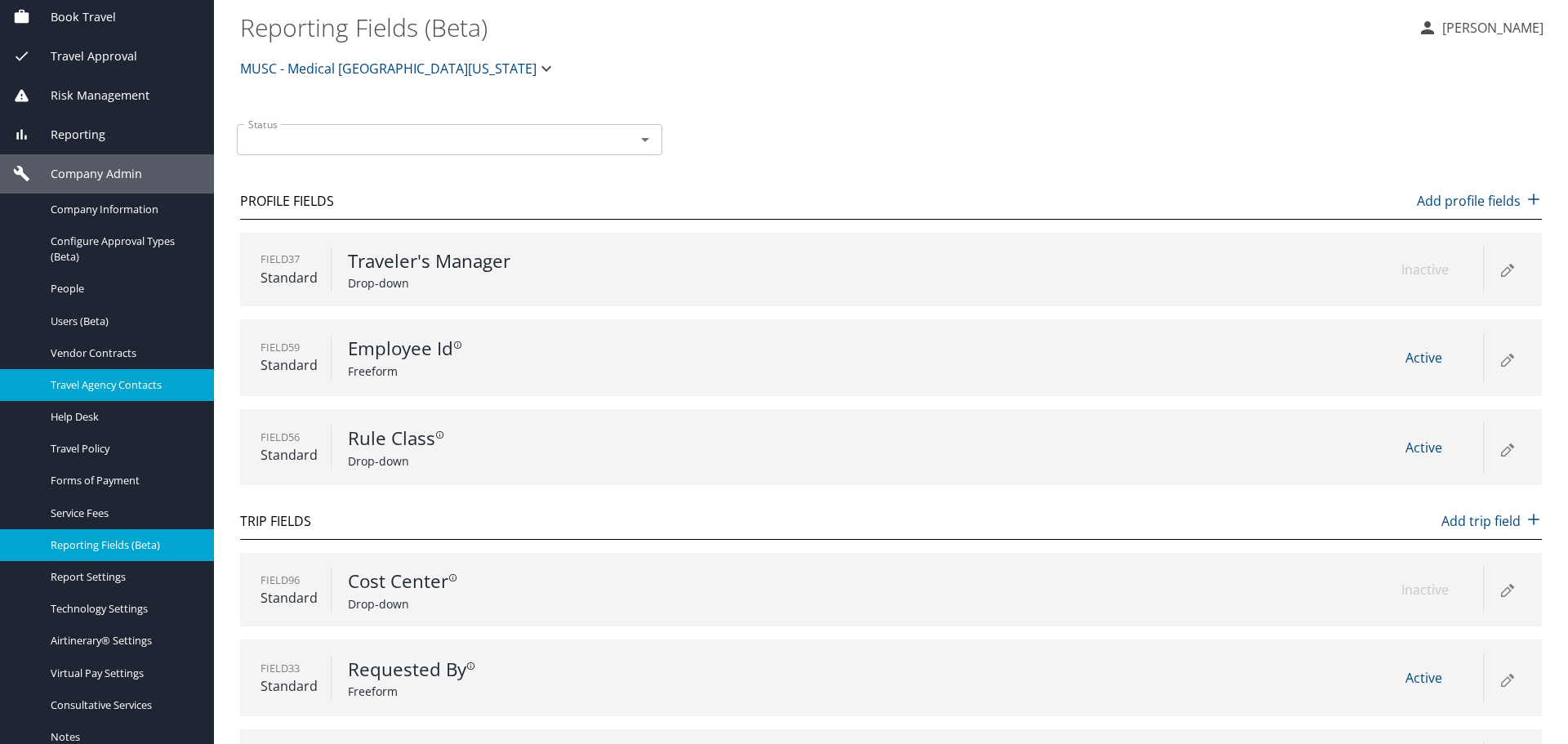
scroll to position [163, 0]
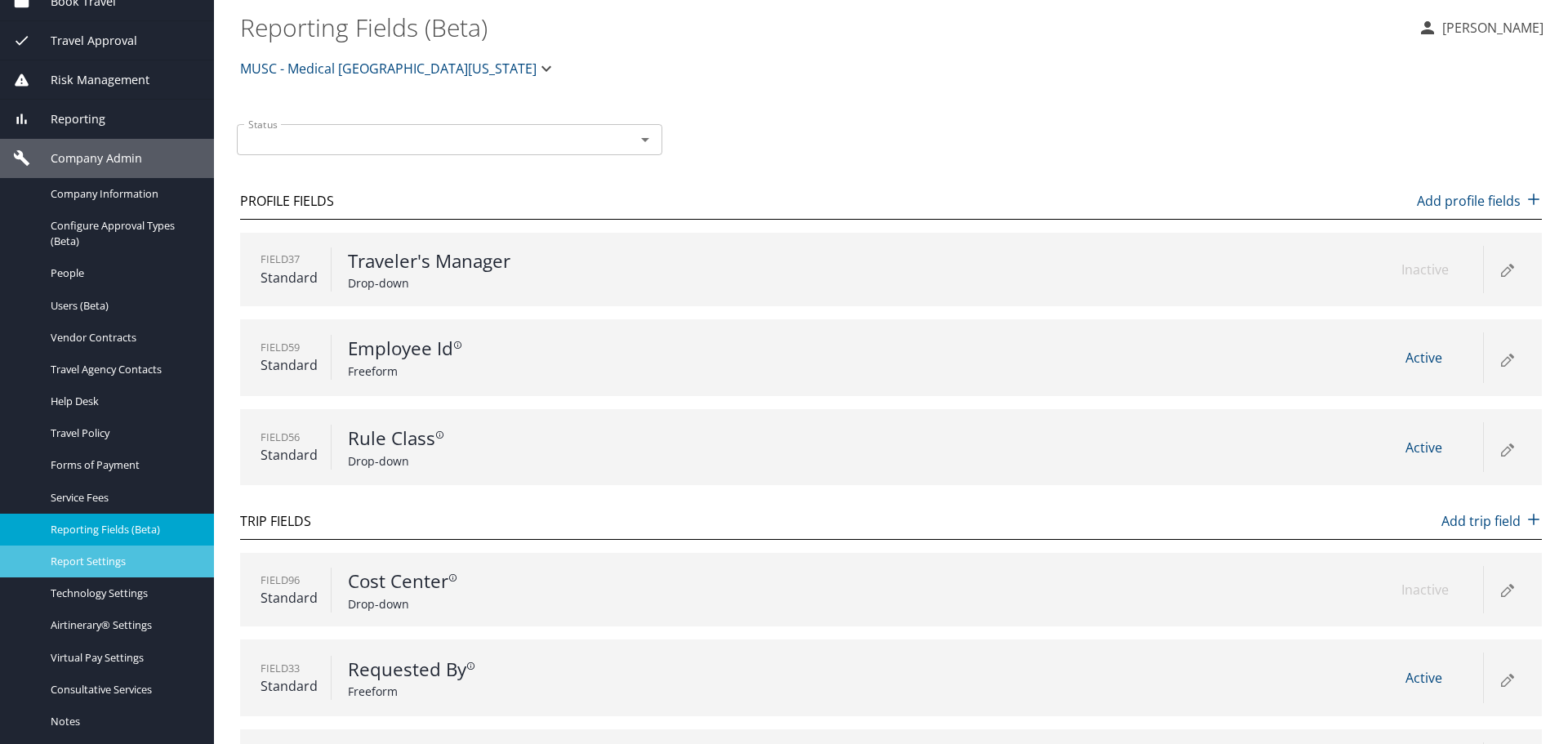
click at [104, 562] on span "Report Settings" at bounding box center [122, 560] width 144 height 15
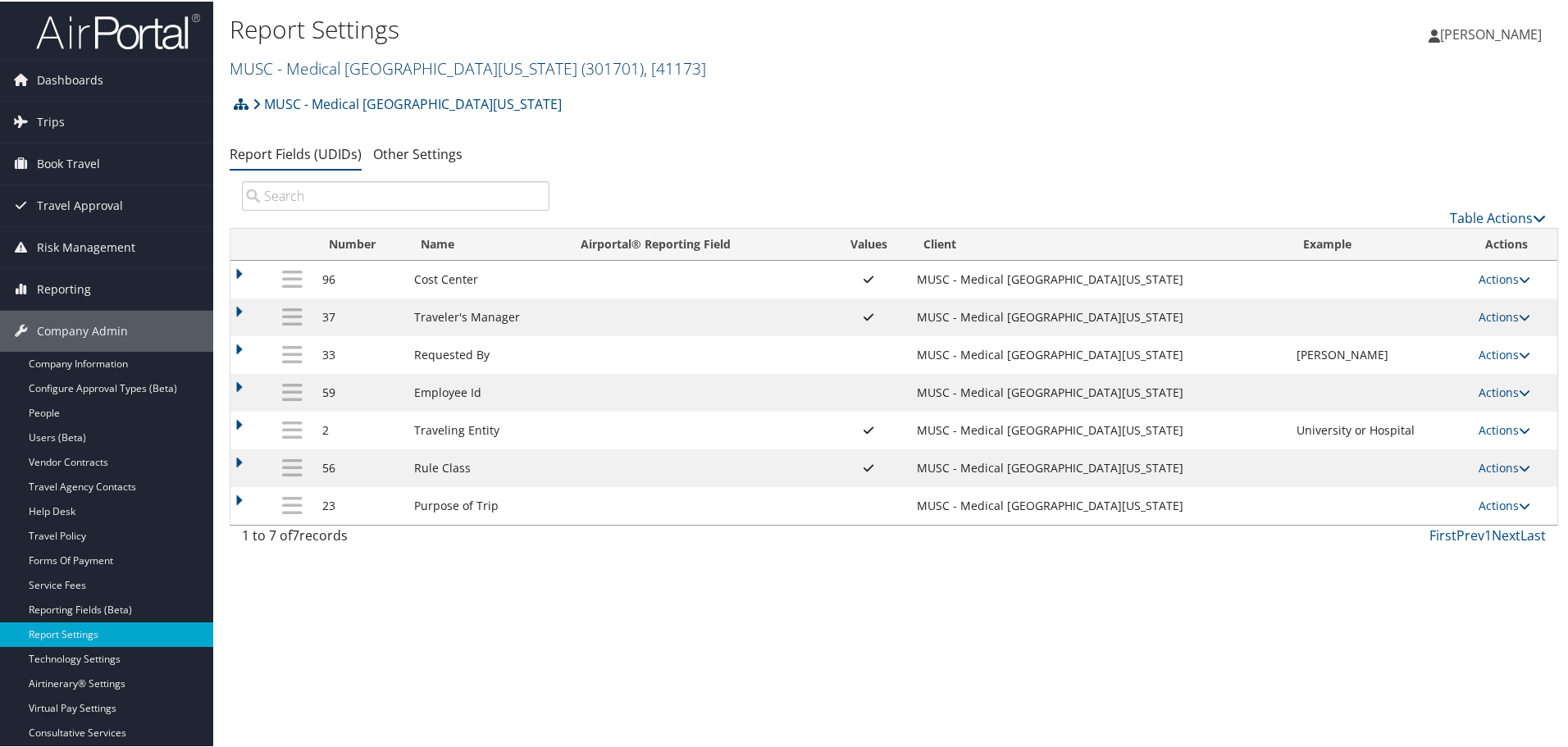
click at [399, 66] on link "MUSC - [GEOGRAPHIC_DATA][US_STATE] ( 301701 ) , [ 41173 ]" at bounding box center [467, 67] width 476 height 22
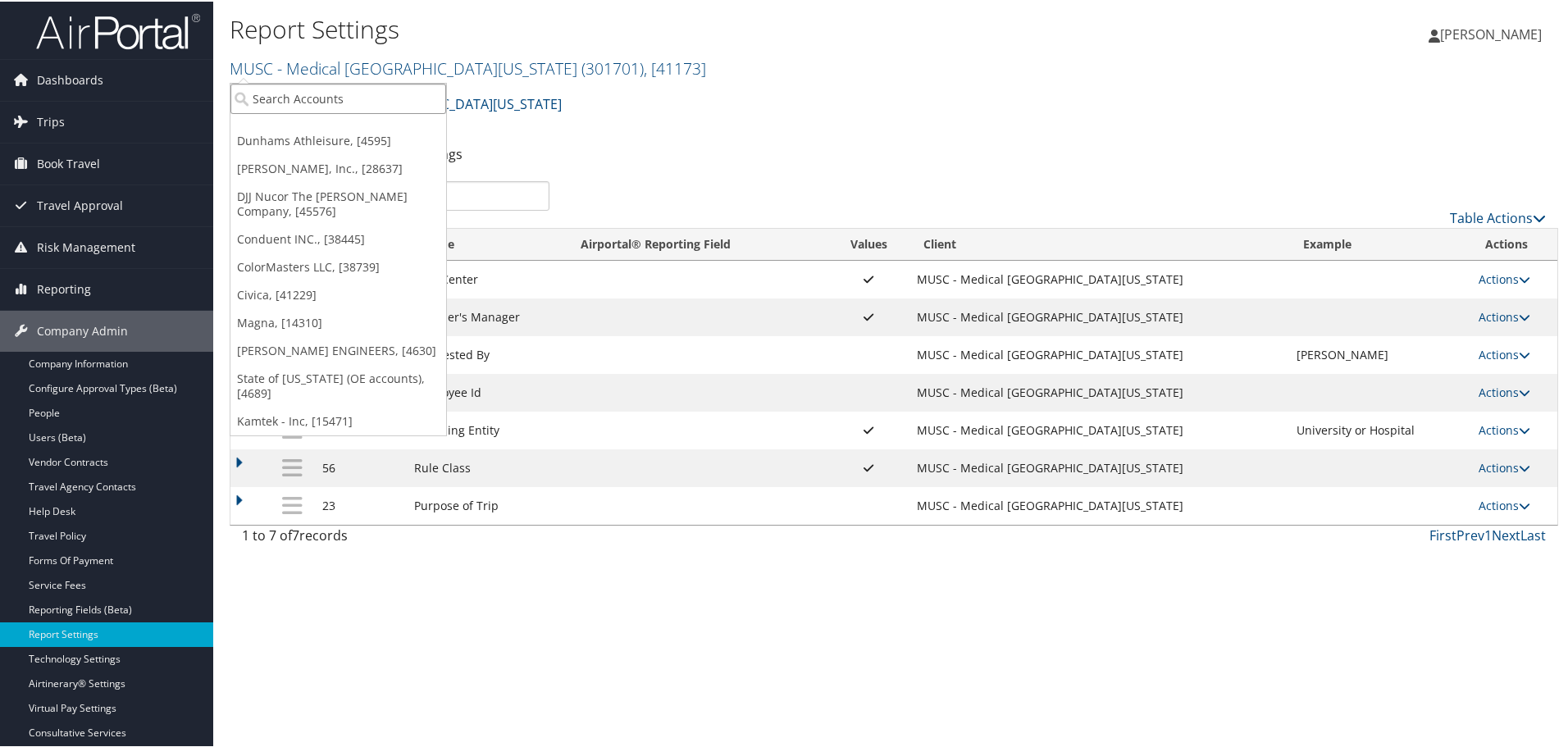
click at [375, 95] on input "search" at bounding box center [338, 97] width 215 height 30
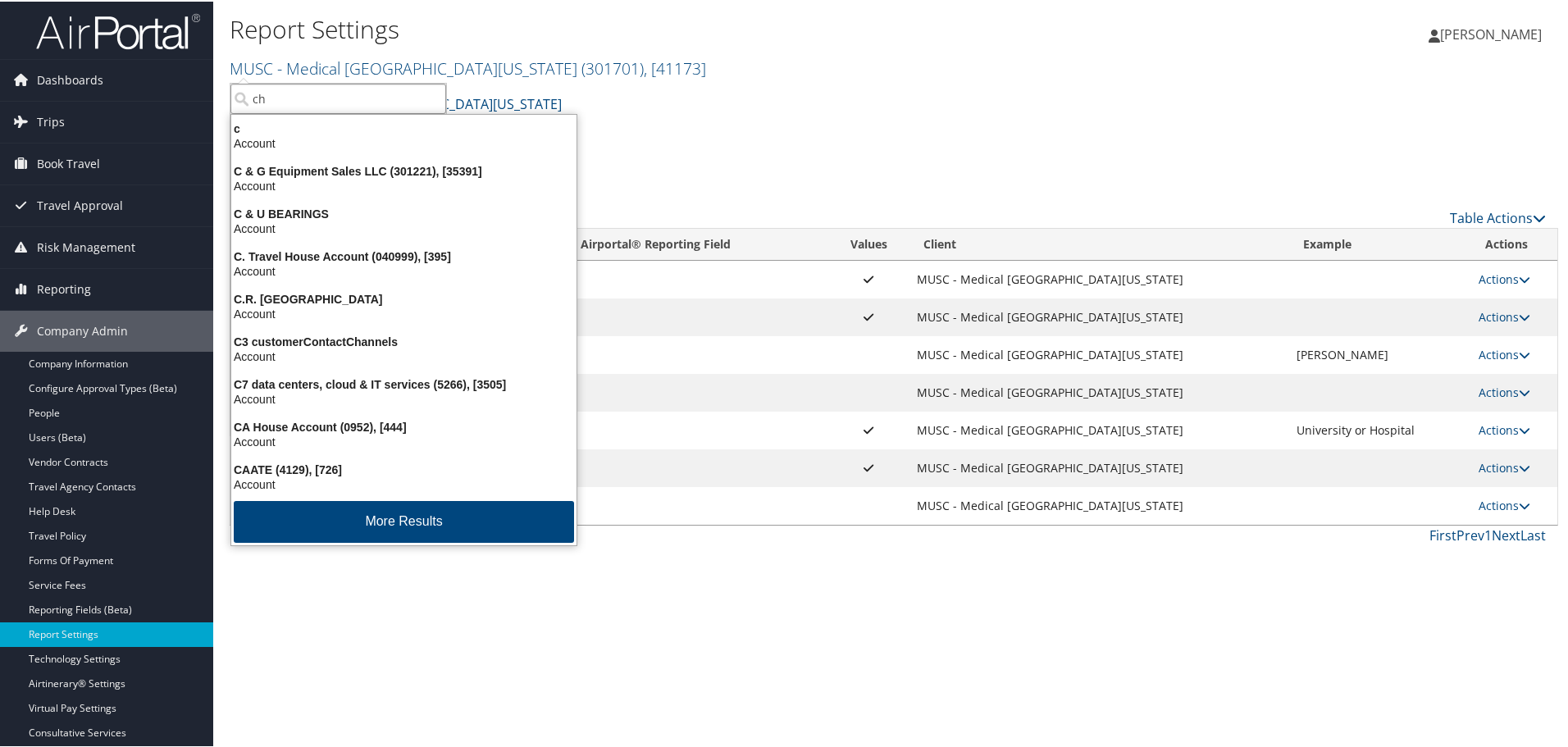
type input "chg"
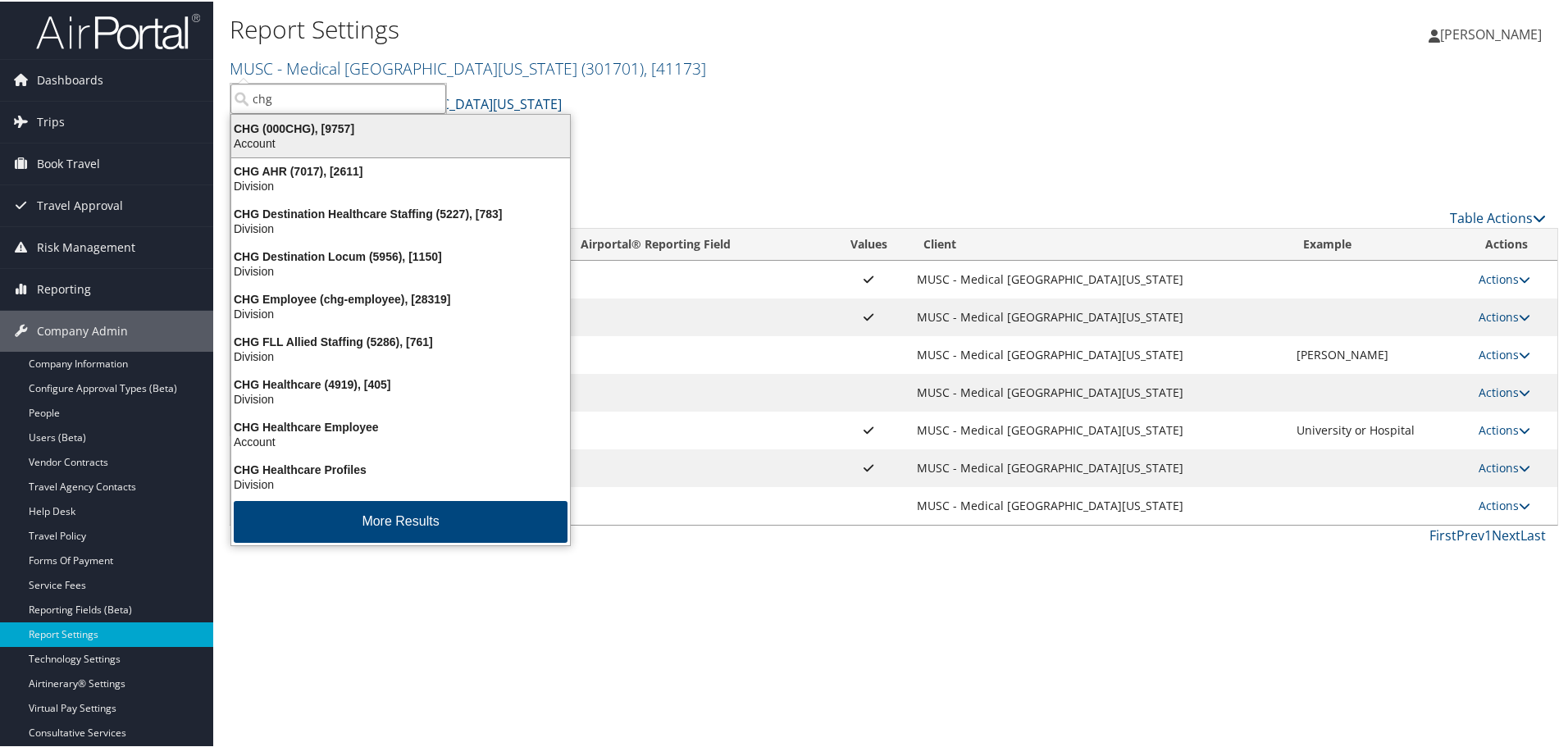
click at [321, 136] on div "Account" at bounding box center [401, 142] width 358 height 15
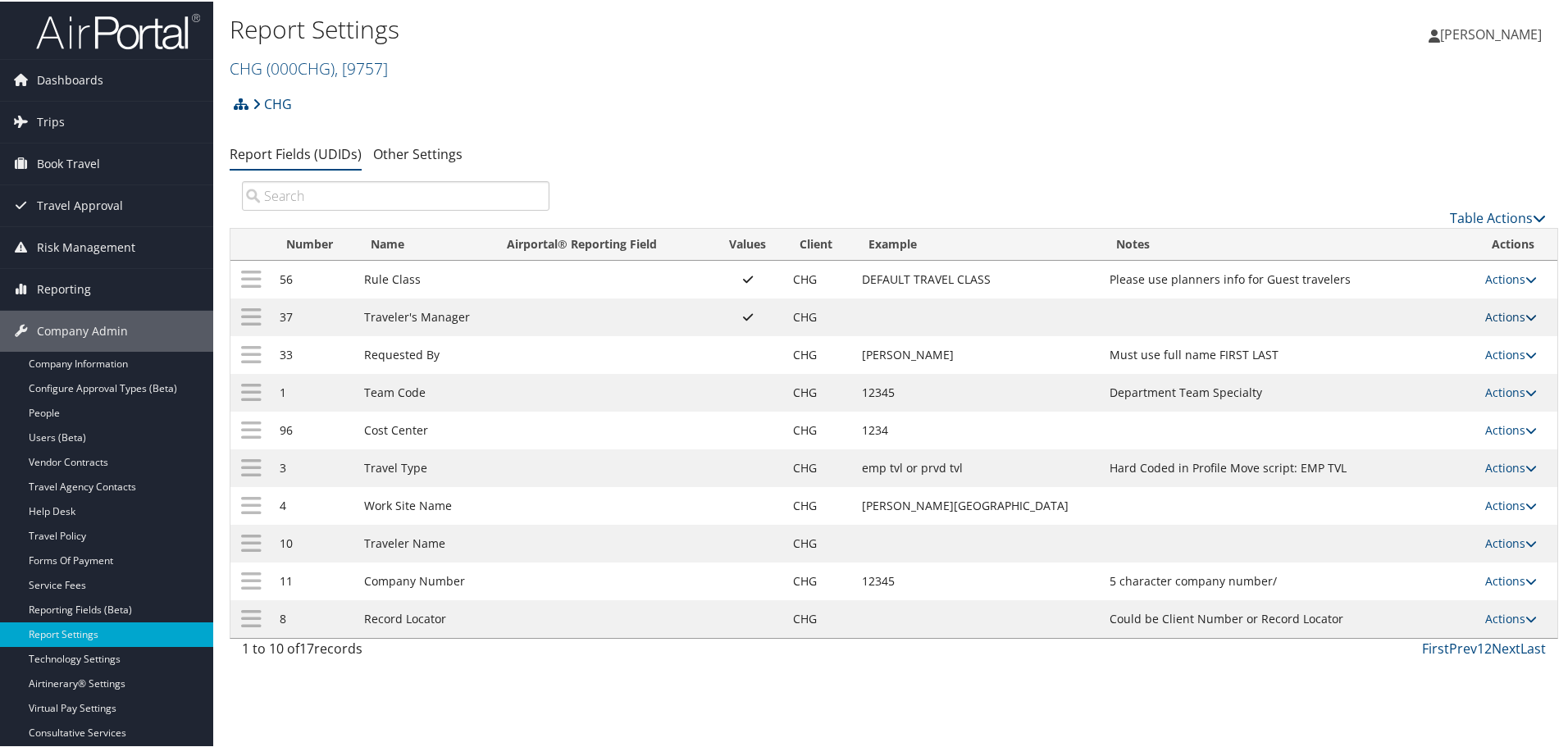
click at [1491, 315] on link "Actions" at bounding box center [1511, 314] width 52 height 15
click at [1427, 335] on link "Update Report Field Values" at bounding box center [1436, 340] width 177 height 28
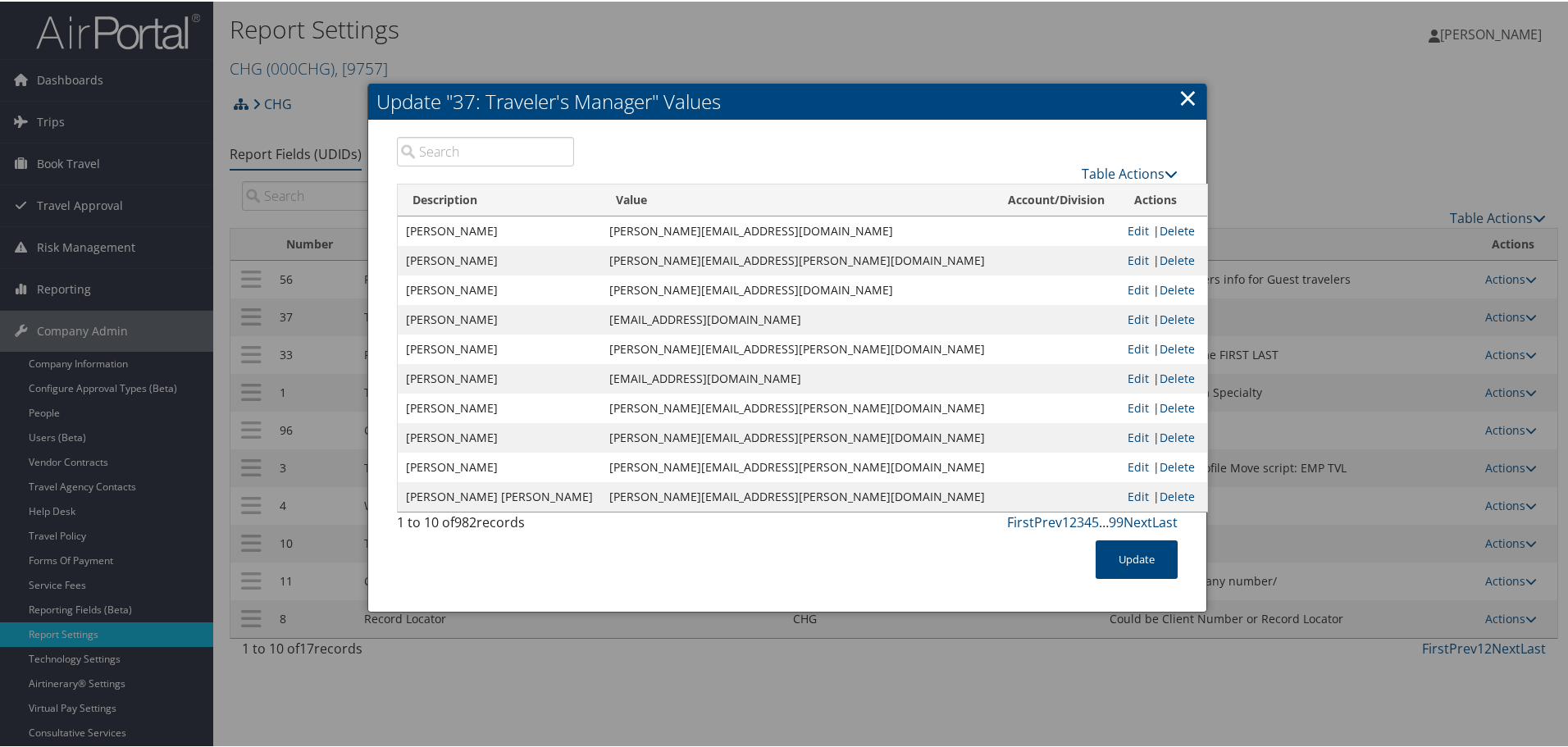
click at [455, 142] on input "search" at bounding box center [485, 150] width 177 height 29
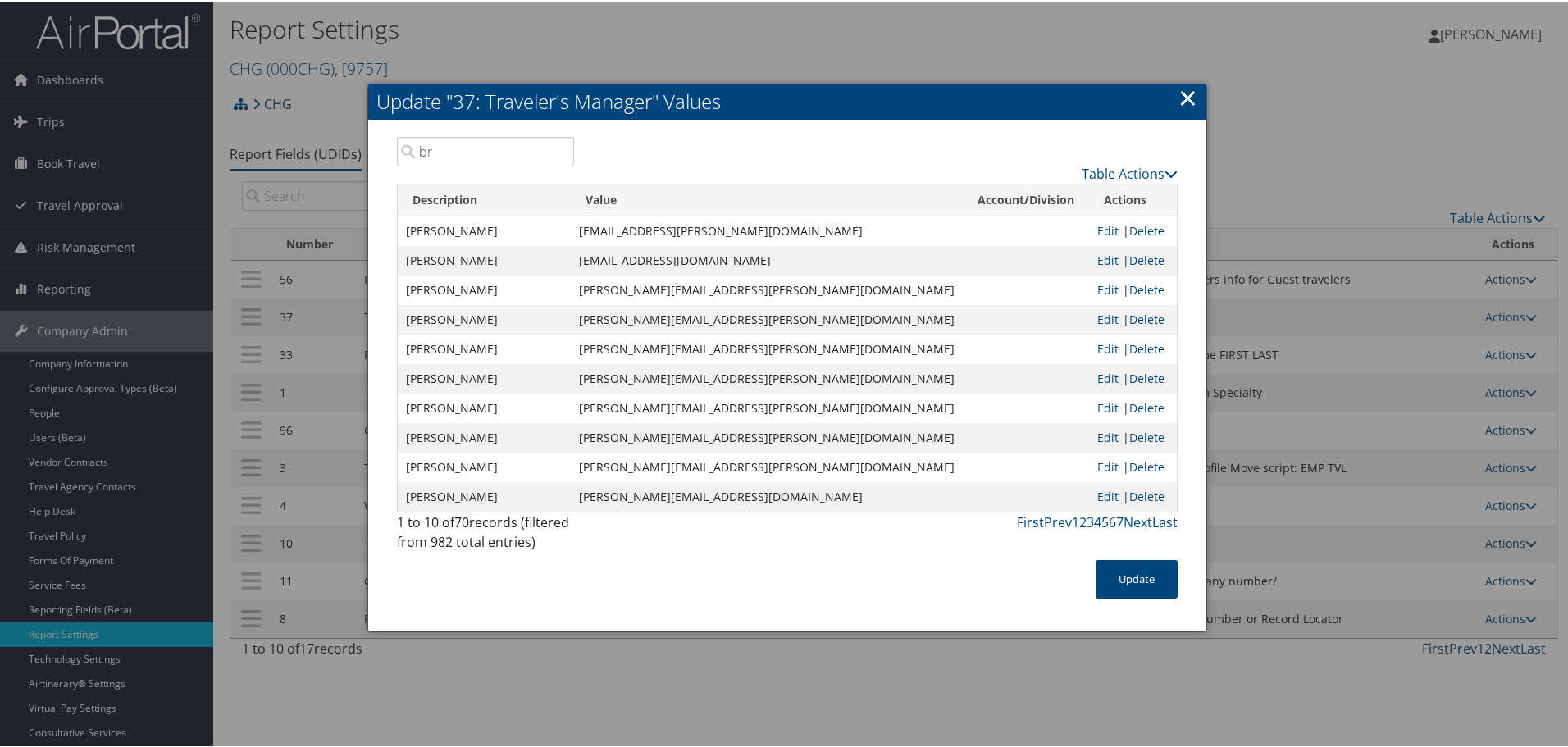
type input "bry"
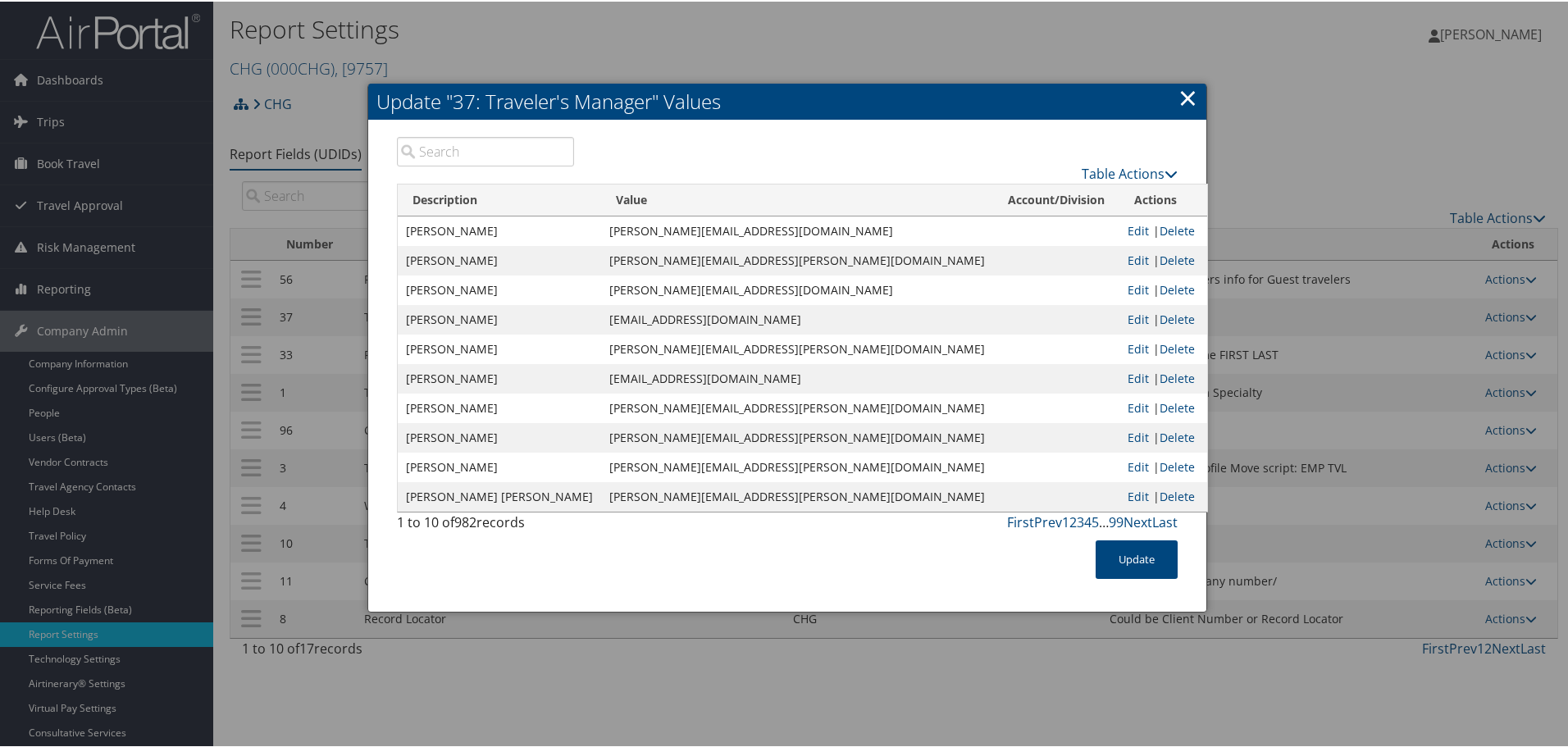
click at [443, 150] on input "search" at bounding box center [485, 150] width 177 height 29
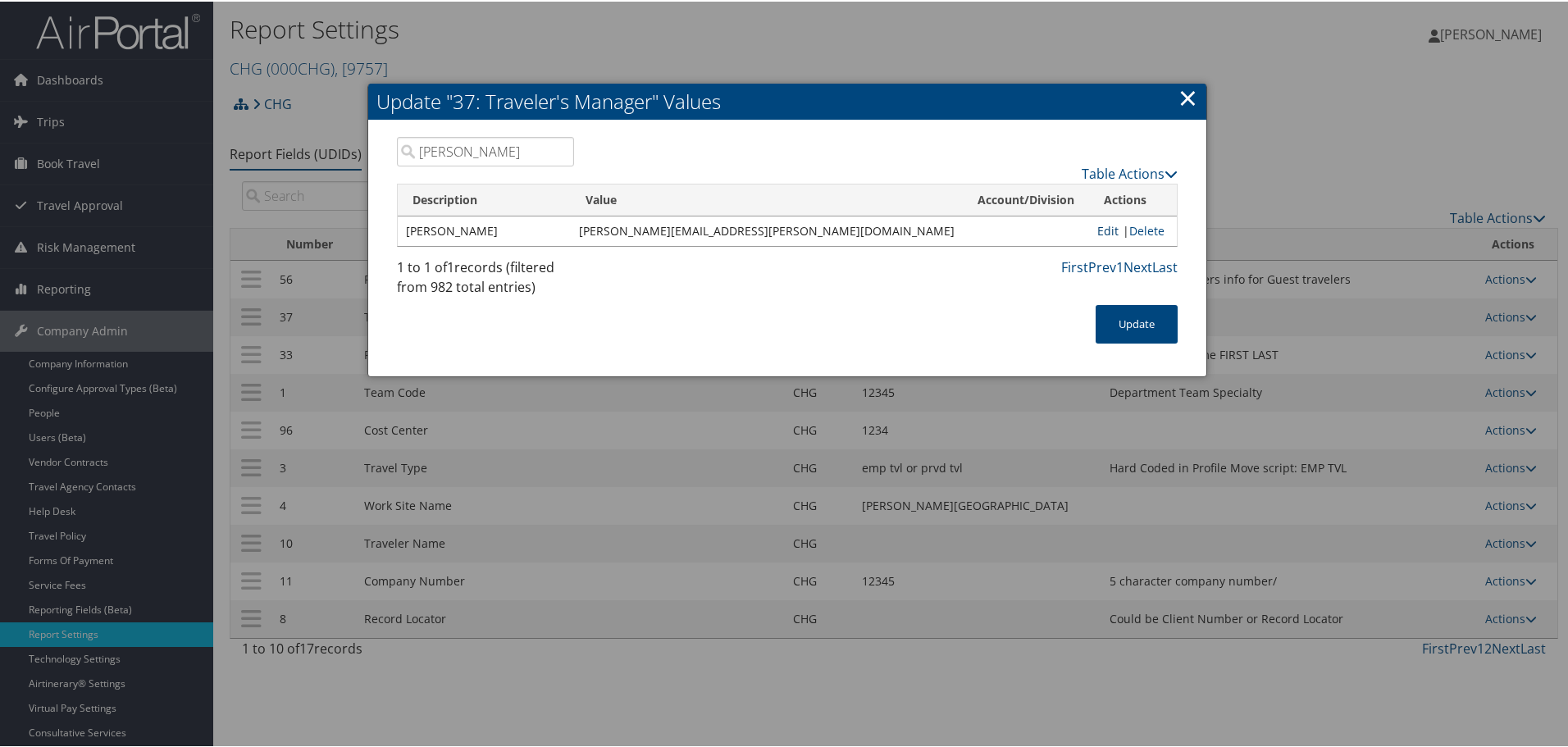
type input "bryan"
click at [1098, 229] on link "Edit" at bounding box center [1108, 229] width 21 height 15
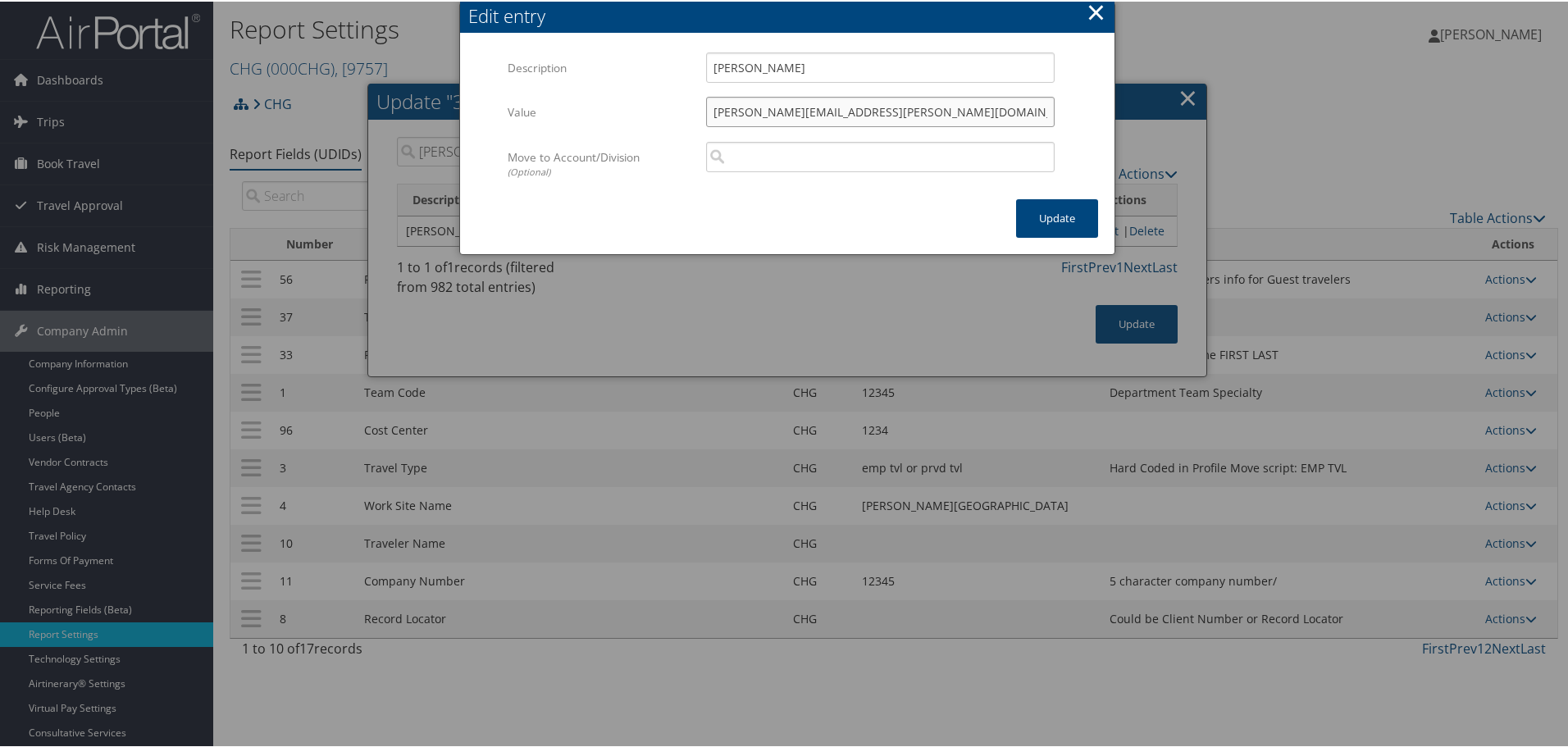
drag, startPoint x: 919, startPoint y: 116, endPoint x: 474, endPoint y: 112, distance: 445.0
click at [476, 112] on form "Multiple values The selected items contain different values for this input. To …" at bounding box center [787, 125] width 622 height 148
paste input "comphealth"
type input "Bryan.Brunatti@comphealth.com"
click at [1058, 212] on button "Update" at bounding box center [1057, 216] width 82 height 38
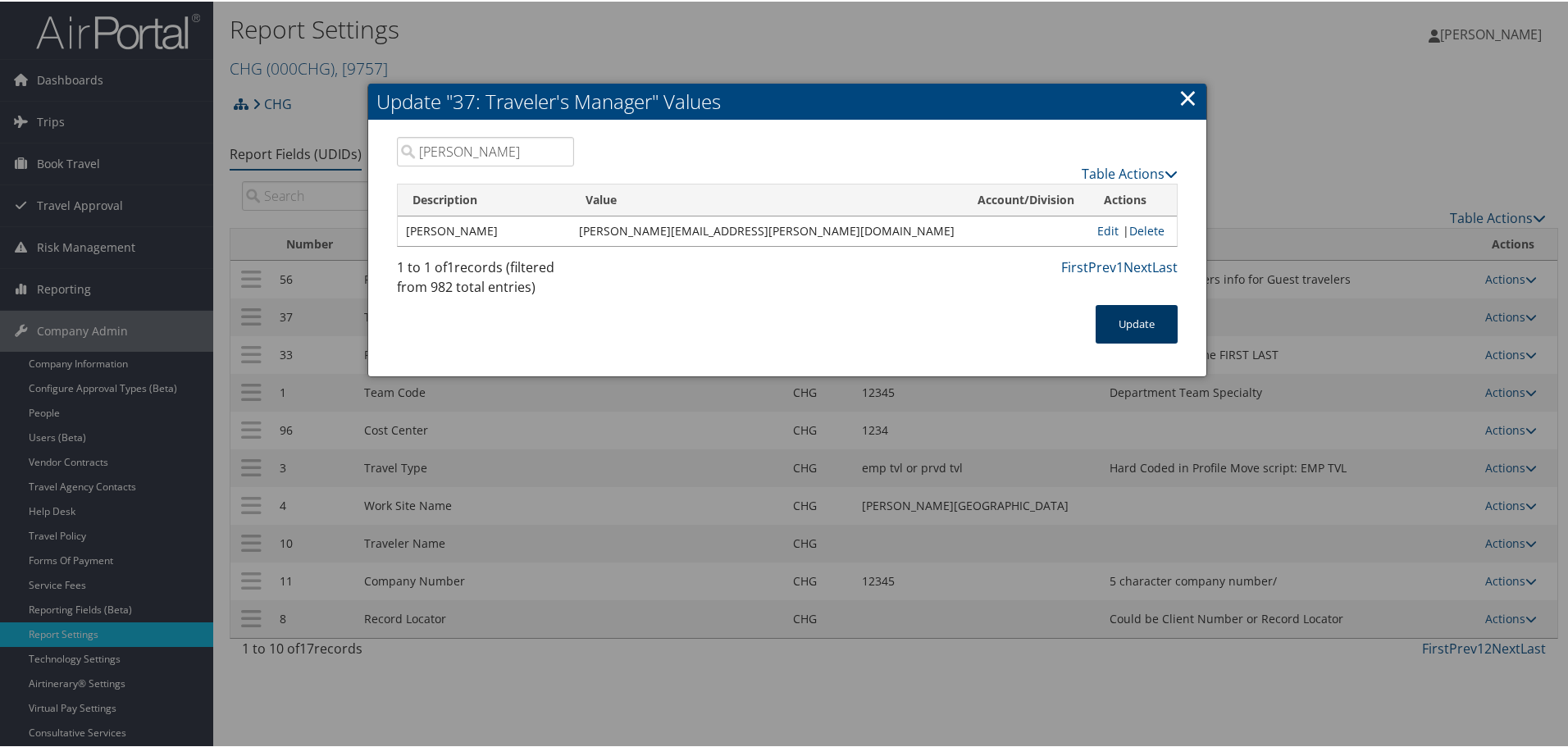
click at [1141, 321] on button "Update" at bounding box center [1136, 322] width 82 height 38
